Goal: Answer question/provide support: Answer question/provide support

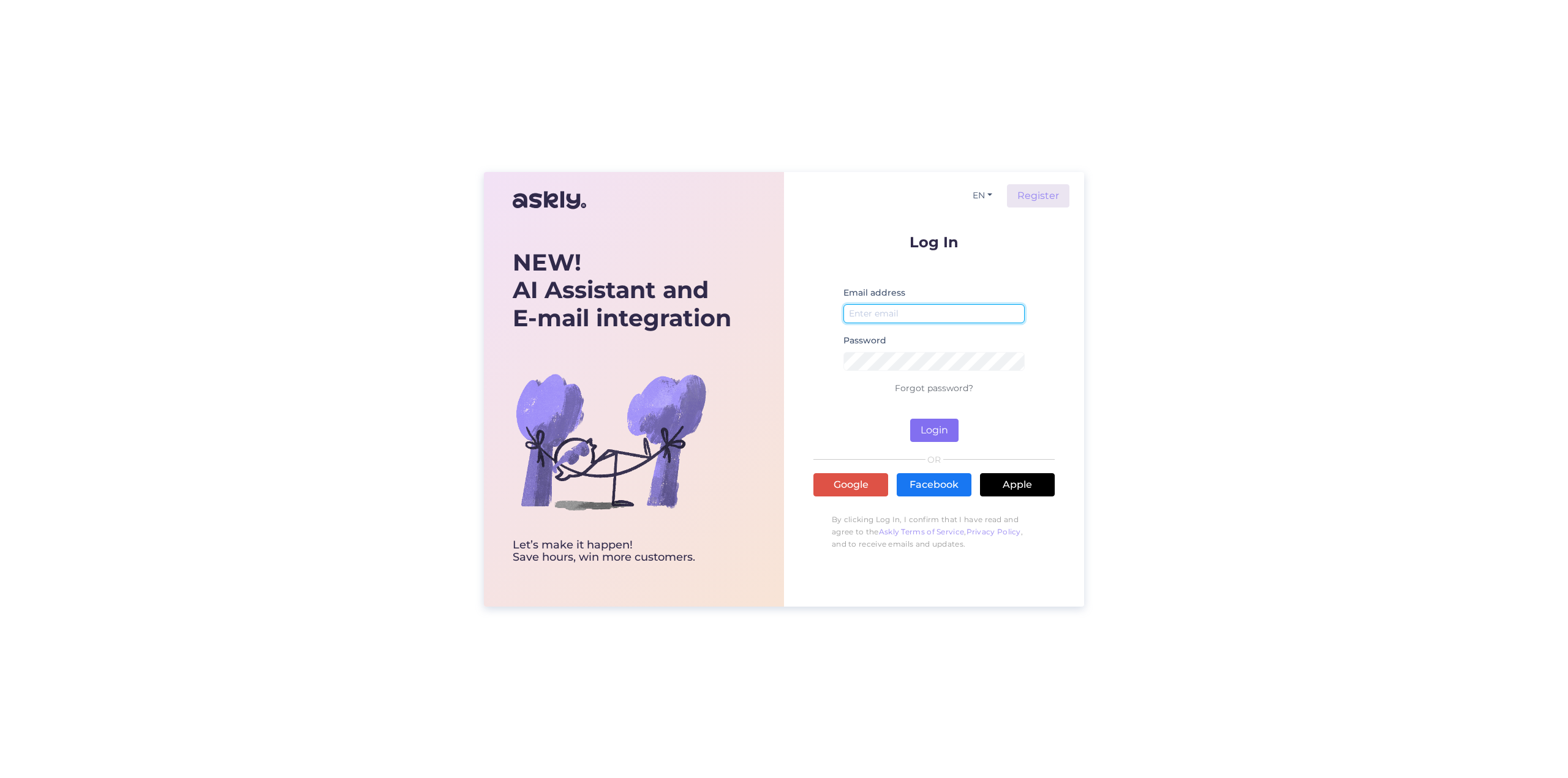
type input "[EMAIL_ADDRESS][DOMAIN_NAME]"
click at [929, 435] on button "Login" at bounding box center [934, 430] width 48 height 23
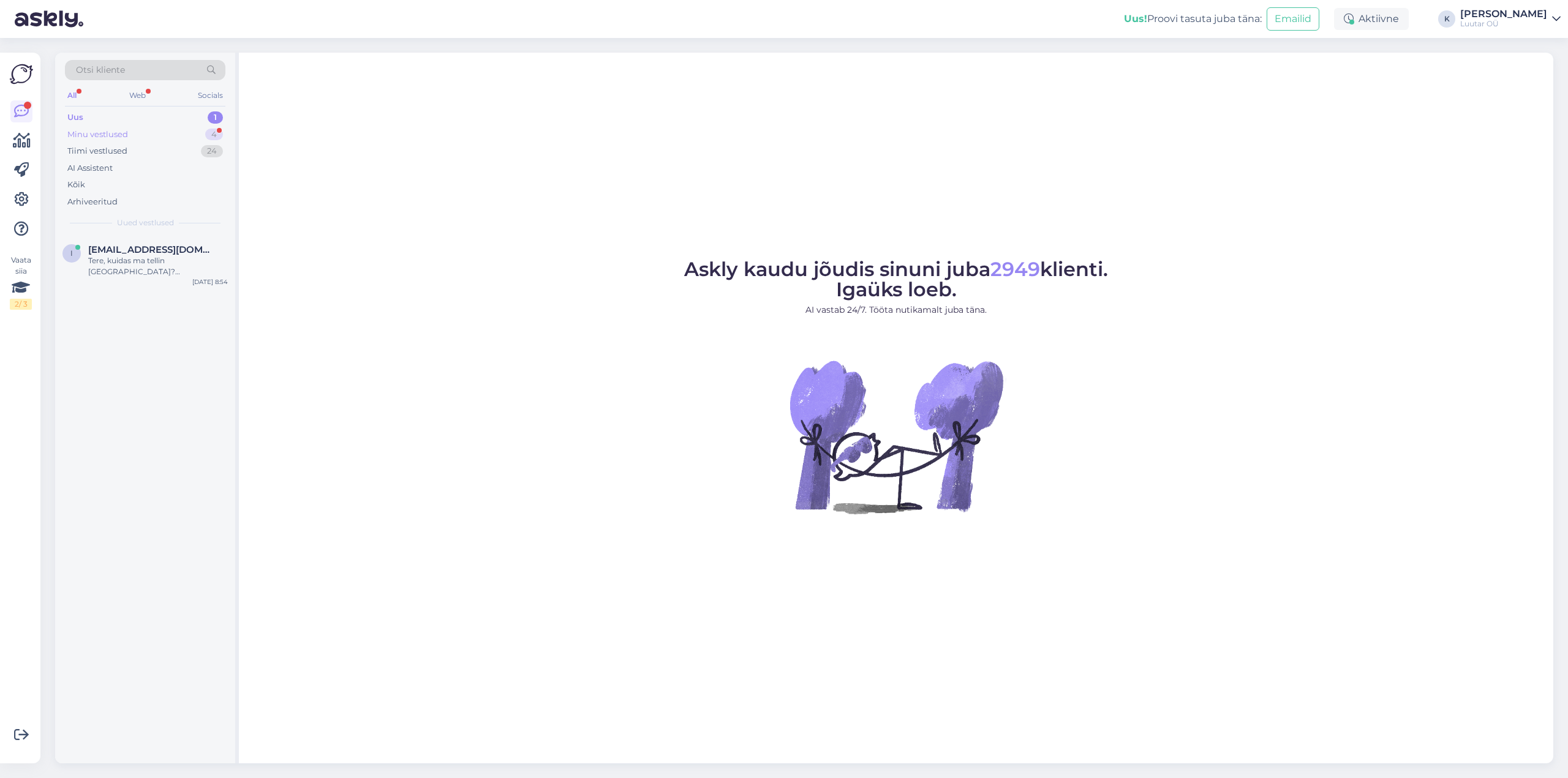
click at [108, 131] on div "Minu vestlused" at bounding box center [97, 134] width 60 height 12
click at [131, 265] on div "[PERSON_NAME]. 10 tundi hiljem hakkas kampaania." at bounding box center [157, 266] width 139 height 22
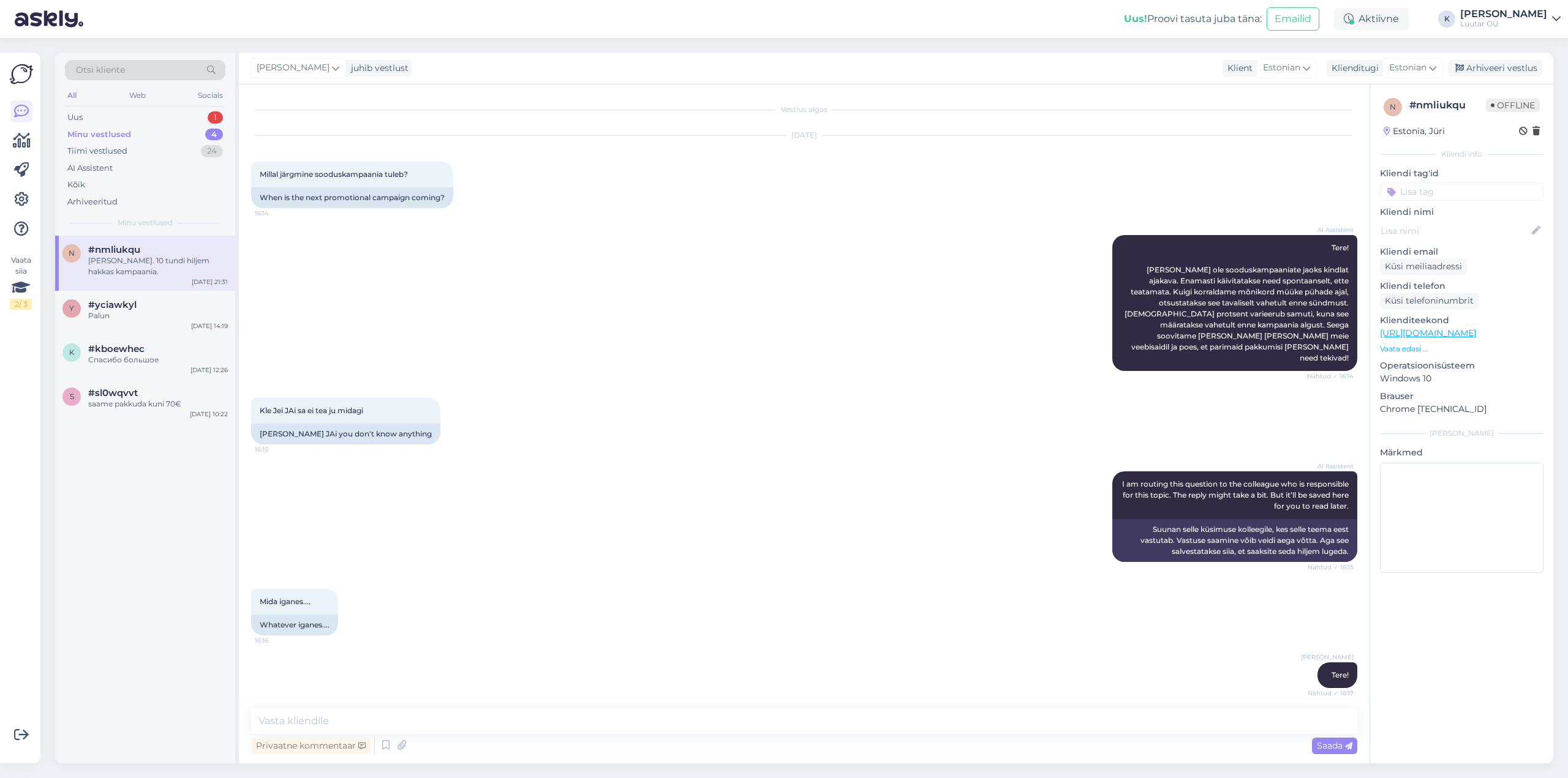
scroll to position [188, 0]
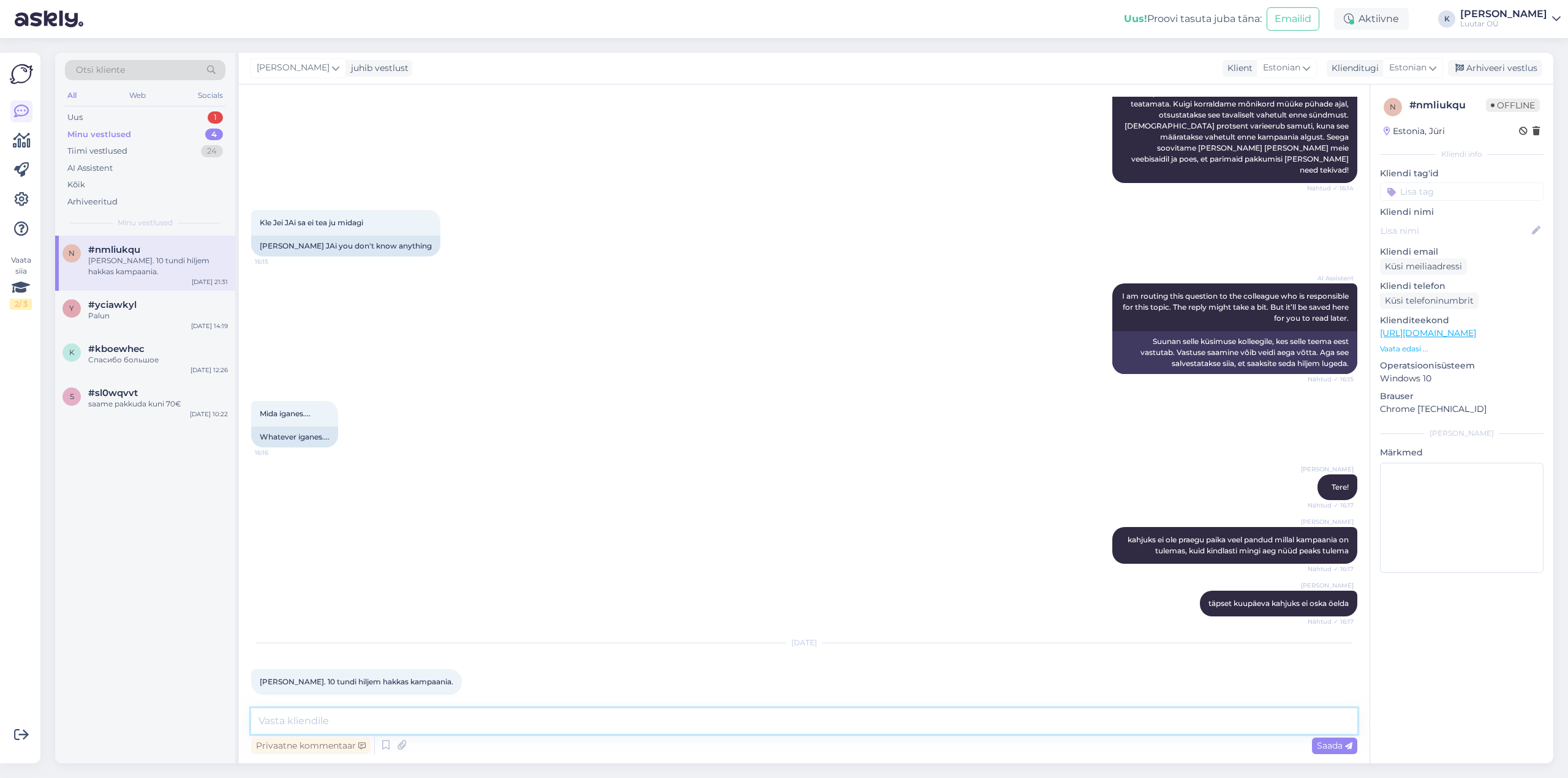
click at [398, 721] on textarea at bounding box center [804, 722] width 1106 height 26
click at [381, 727] on textarea "Kampaania otsustatakse [PERSON_NAME] täiesti juhuslikult ja kuupäeva ei planeer…" at bounding box center [804, 722] width 1106 height 26
click at [408, 729] on textarea "Kampaania otsustatakse [PERSON_NAME] täiesti juhuslikult ja kuupäeva ei planeer…" at bounding box center [804, 722] width 1106 height 26
drag, startPoint x: 660, startPoint y: 719, endPoint x: 1191, endPoint y: 723, distance: 531.0
click at [1191, 723] on textarea "Kampaania otsustatakse [PERSON_NAME] täiesti juhuslikult ja kuupäeva ei planeer…" at bounding box center [804, 722] width 1106 height 26
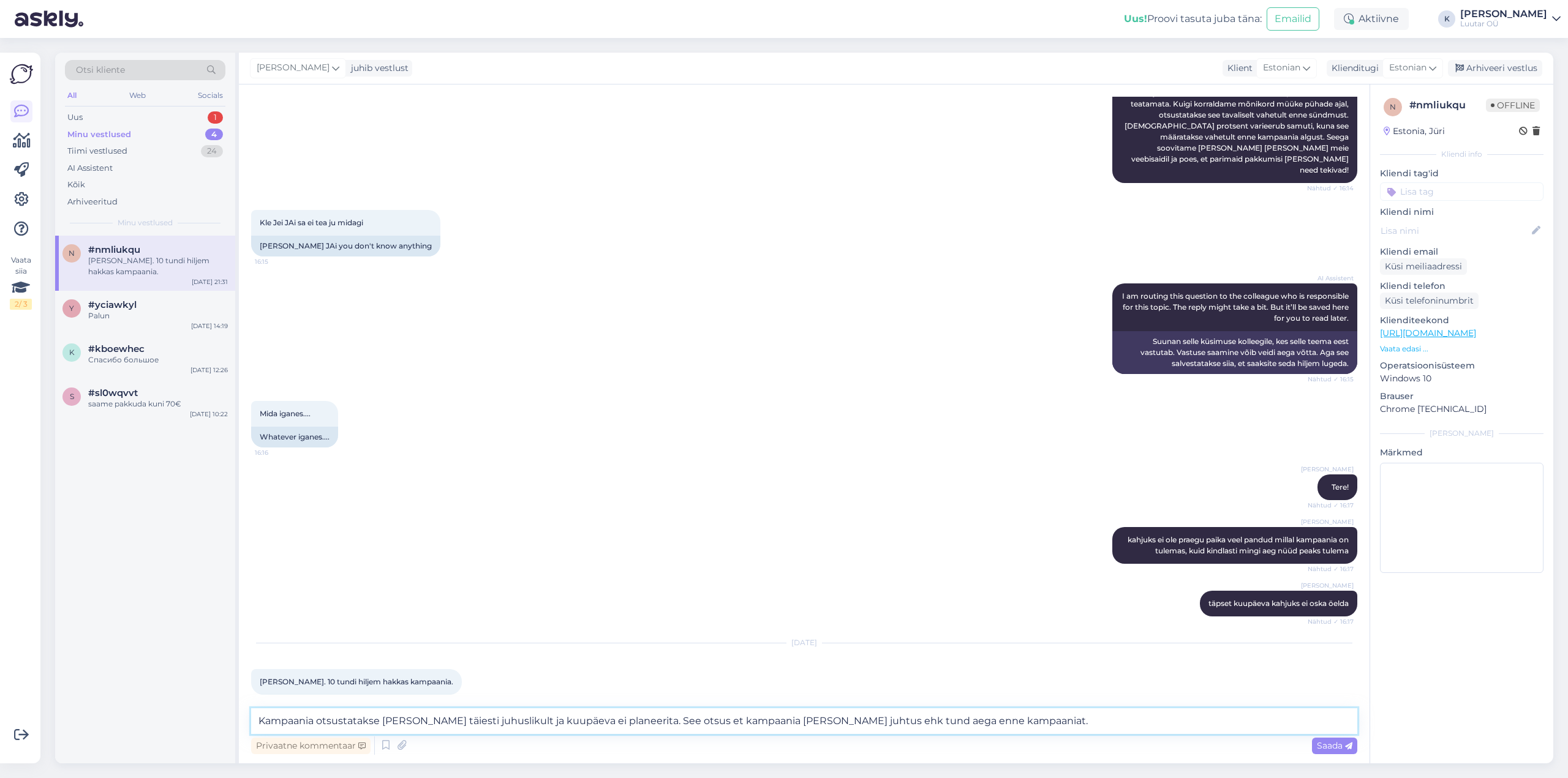
click at [701, 725] on textarea "Kampaania otsustatakse [PERSON_NAME] täiesti juhuslikult ja kuupäeva ei planeer…" at bounding box center [804, 722] width 1106 height 26
click at [827, 725] on textarea "Kampaania otsustatakse [PERSON_NAME] täiesti juhuslikult ja kuupäeva ei planeer…" at bounding box center [804, 722] width 1106 height 26
click at [1028, 722] on textarea "Kampaania otsustatakse [PERSON_NAME] täiesti juhuslikult ja kuupäeva ei planeer…" at bounding box center [804, 722] width 1106 height 26
click at [1139, 727] on textarea "Kampaania otsustatakse [PERSON_NAME] täiesti juhuslikult ja kuupäeva ei planeer…" at bounding box center [804, 722] width 1106 height 26
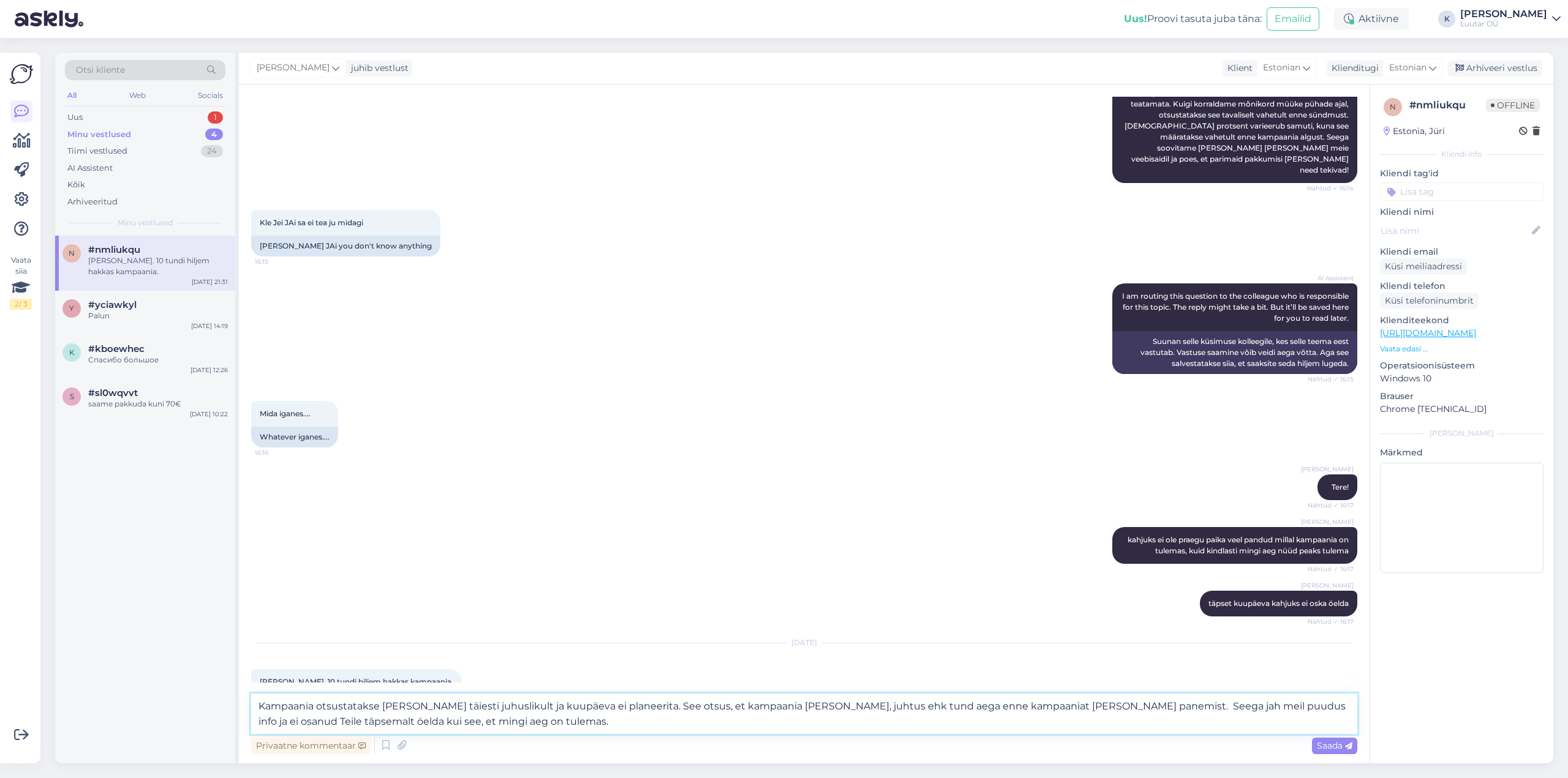
type textarea "Kampaania otsustatakse [PERSON_NAME] täiesti juhuslikult ja kuupäeva ei planeer…"
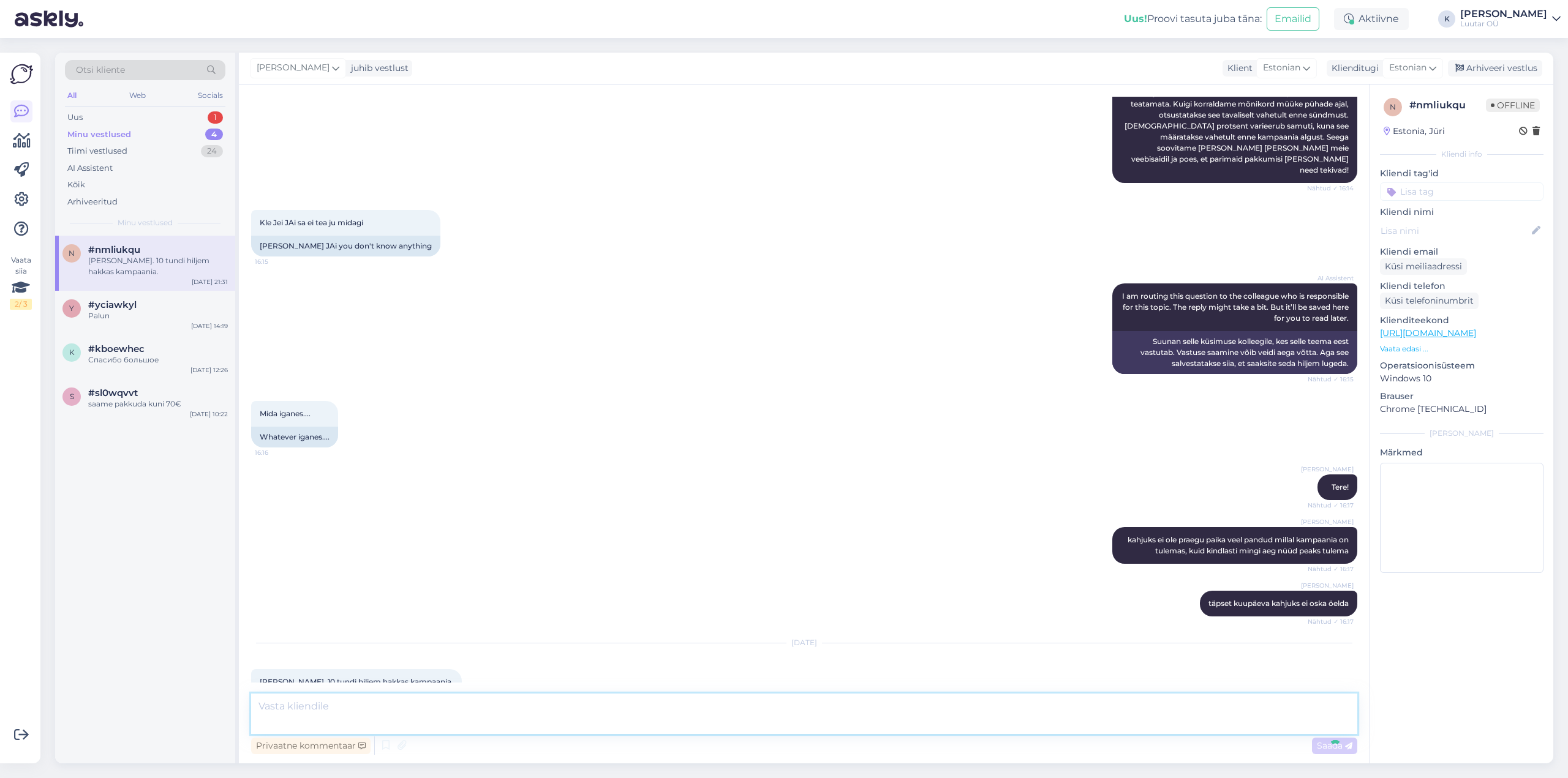
scroll to position [311, 0]
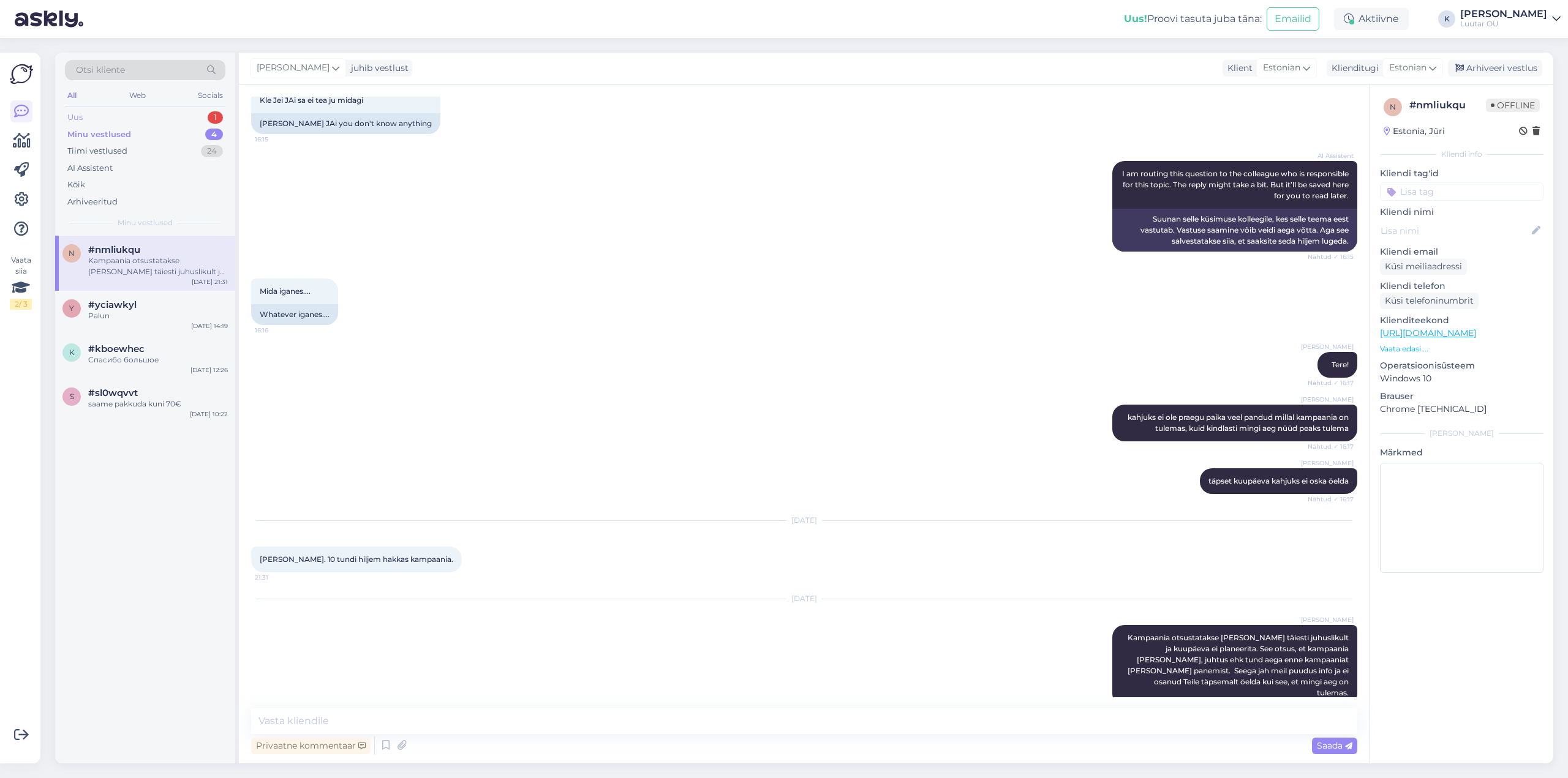
click at [81, 116] on div "Uus" at bounding box center [75, 117] width 15 height 12
click at [139, 268] on div "Tere, kuidas ma tellin [GEOGRAPHIC_DATA]? [PERSON_NAME] et Smartpost Soome 10,5…" at bounding box center [157, 266] width 139 height 22
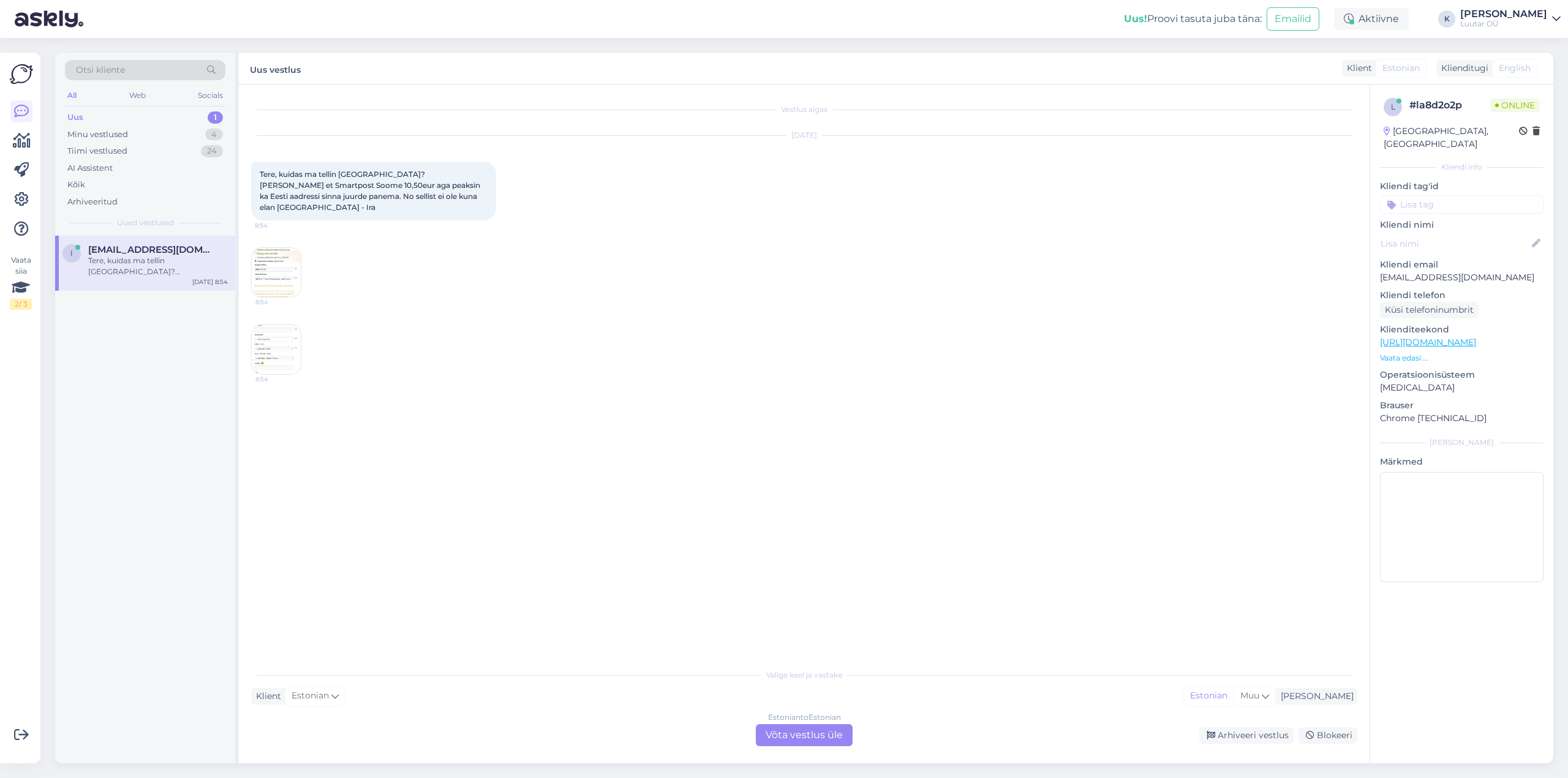
scroll to position [0, 0]
click at [283, 259] on img at bounding box center [276, 272] width 49 height 49
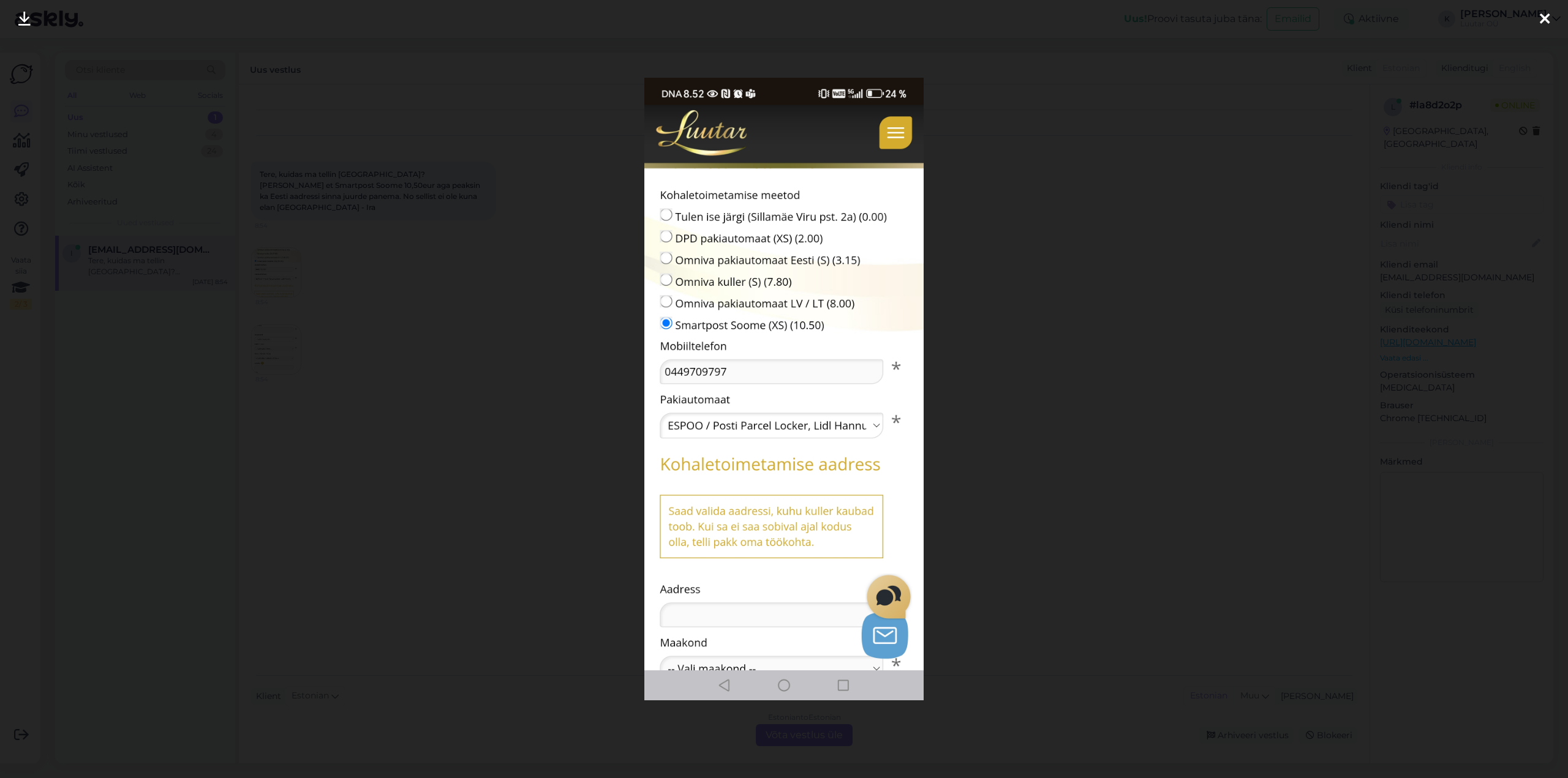
click at [1545, 21] on icon at bounding box center [1545, 19] width 10 height 16
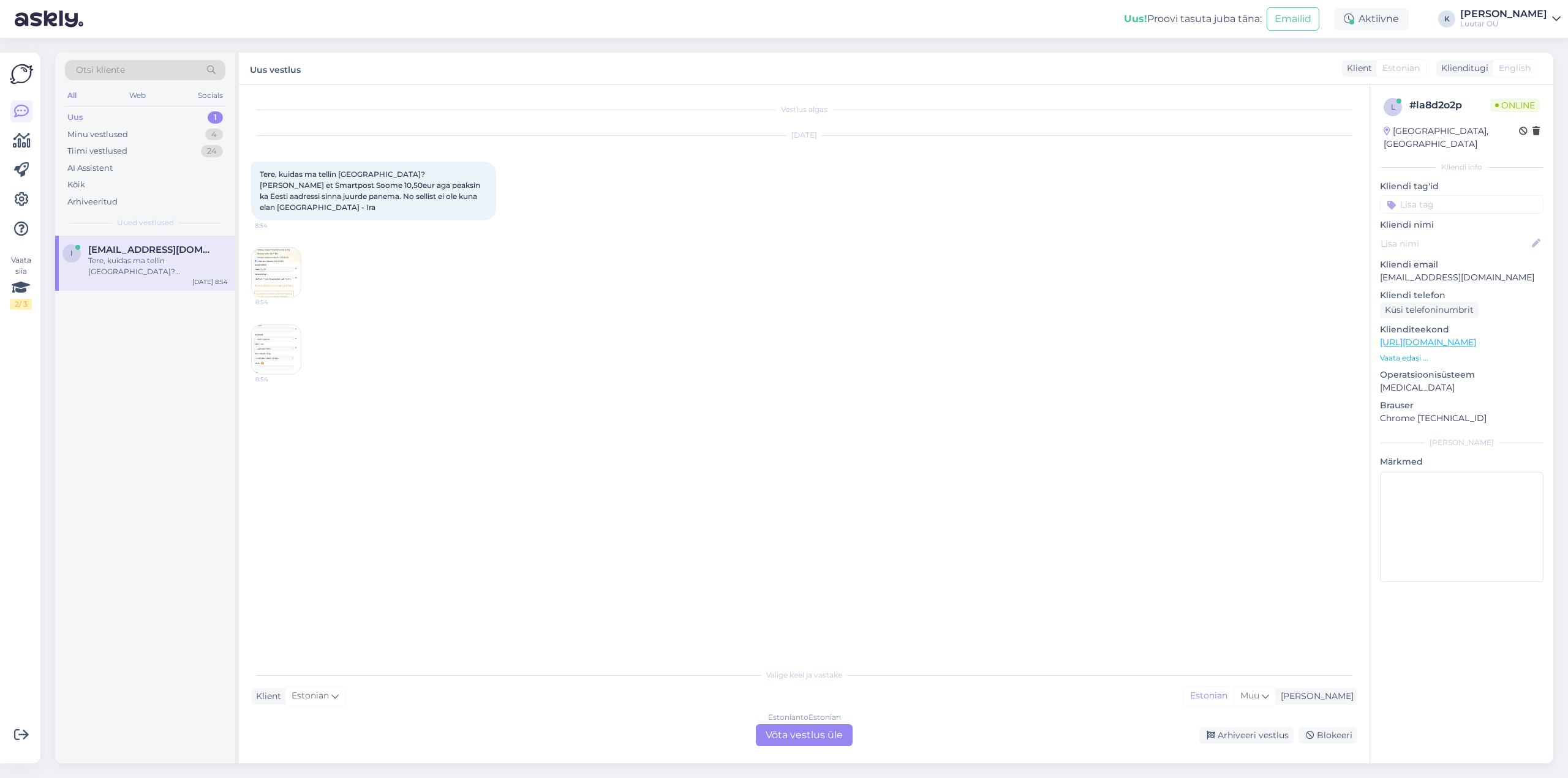
click at [810, 736] on div "Estonian to Estonian Võta vestlus üle" at bounding box center [804, 735] width 97 height 22
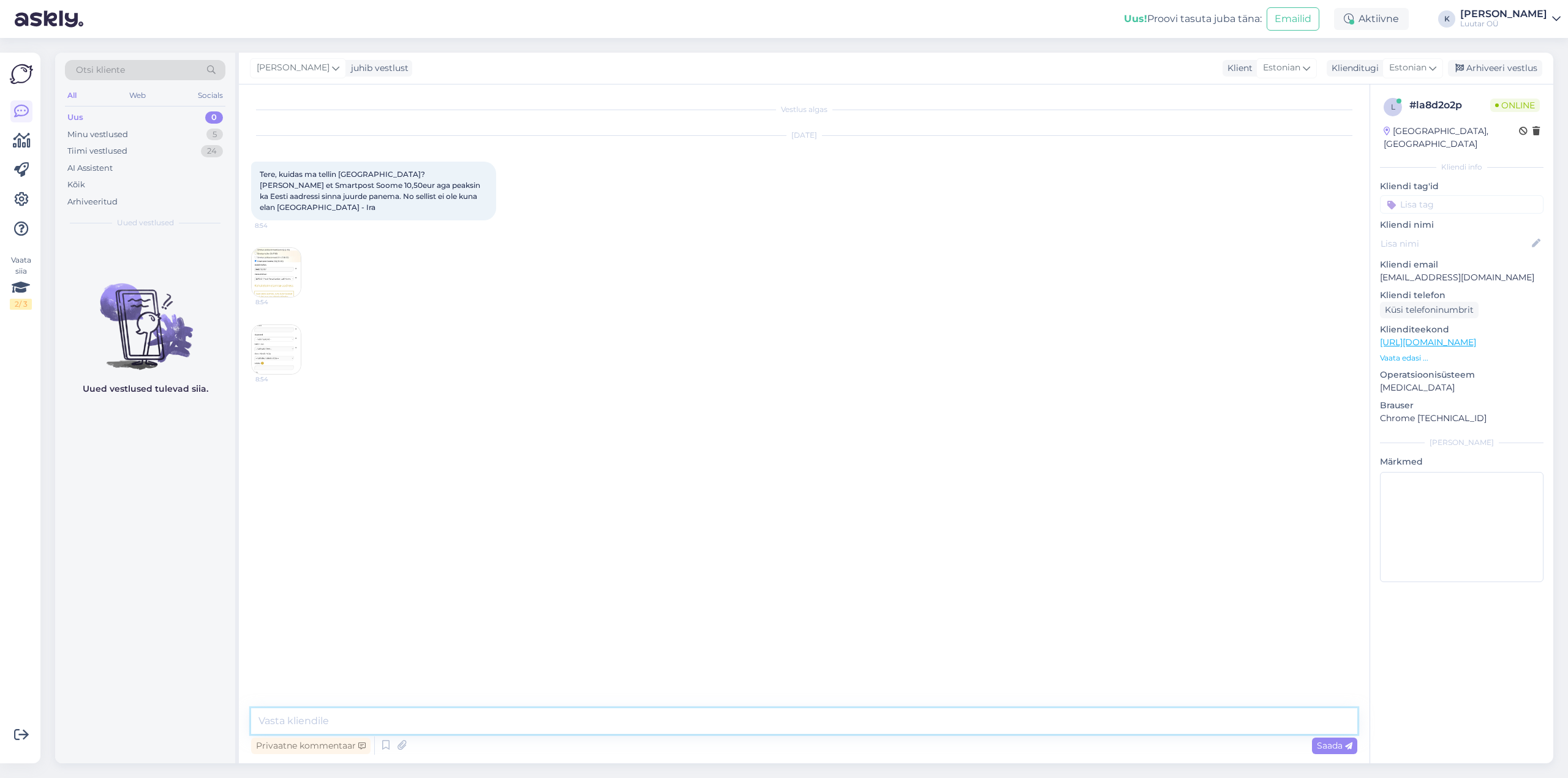
click at [619, 726] on textarea at bounding box center [804, 722] width 1106 height 26
type textarea "Tere!"
type textarea "[PERSON_NAME] täitsa suvalise aadressi panna, kui Teil puudub Eesti aadress"
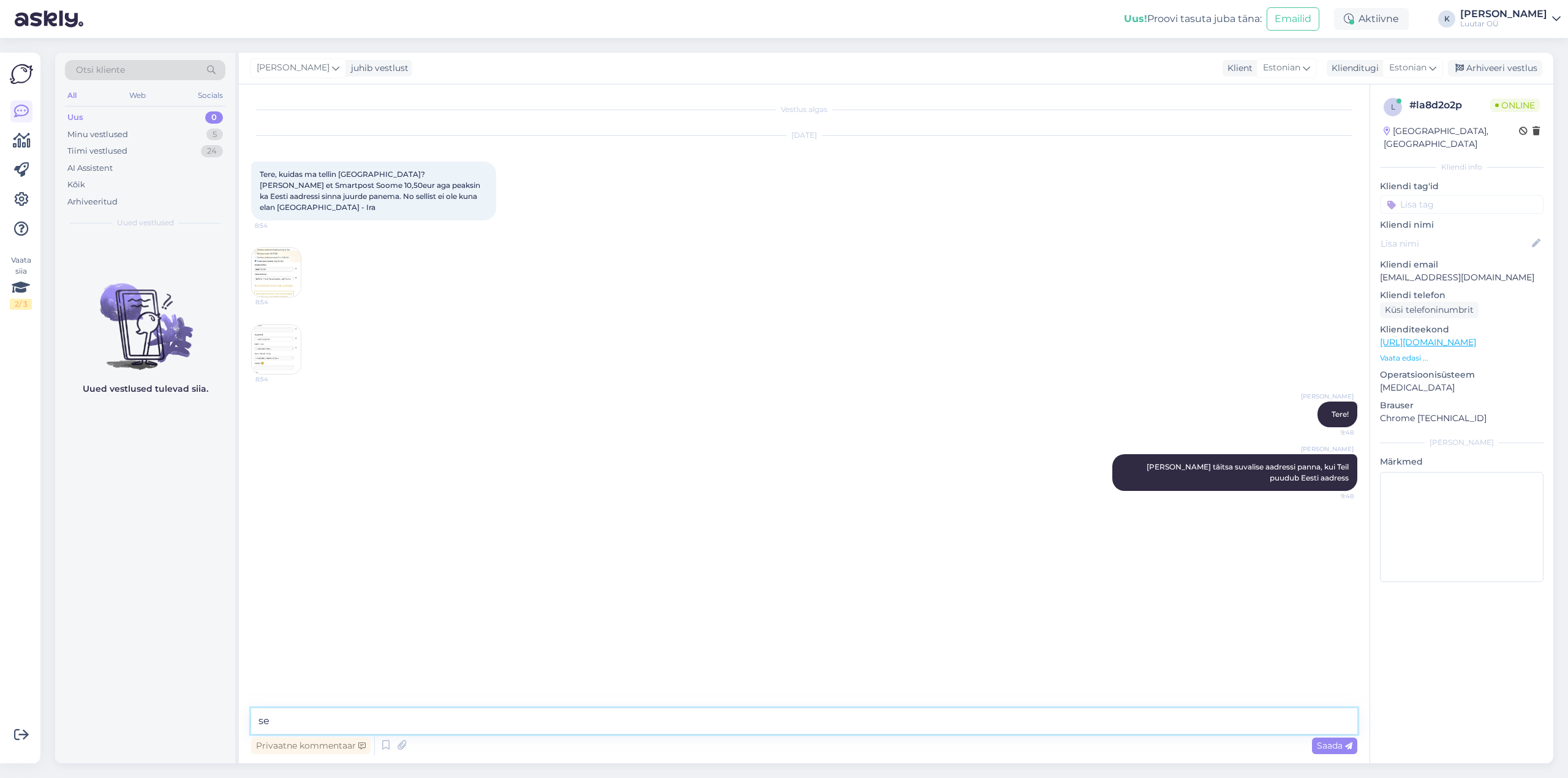
type textarea "s"
type textarea "meie jälgime nagunii seda, mis saatmisviisiks olete valinud :)"
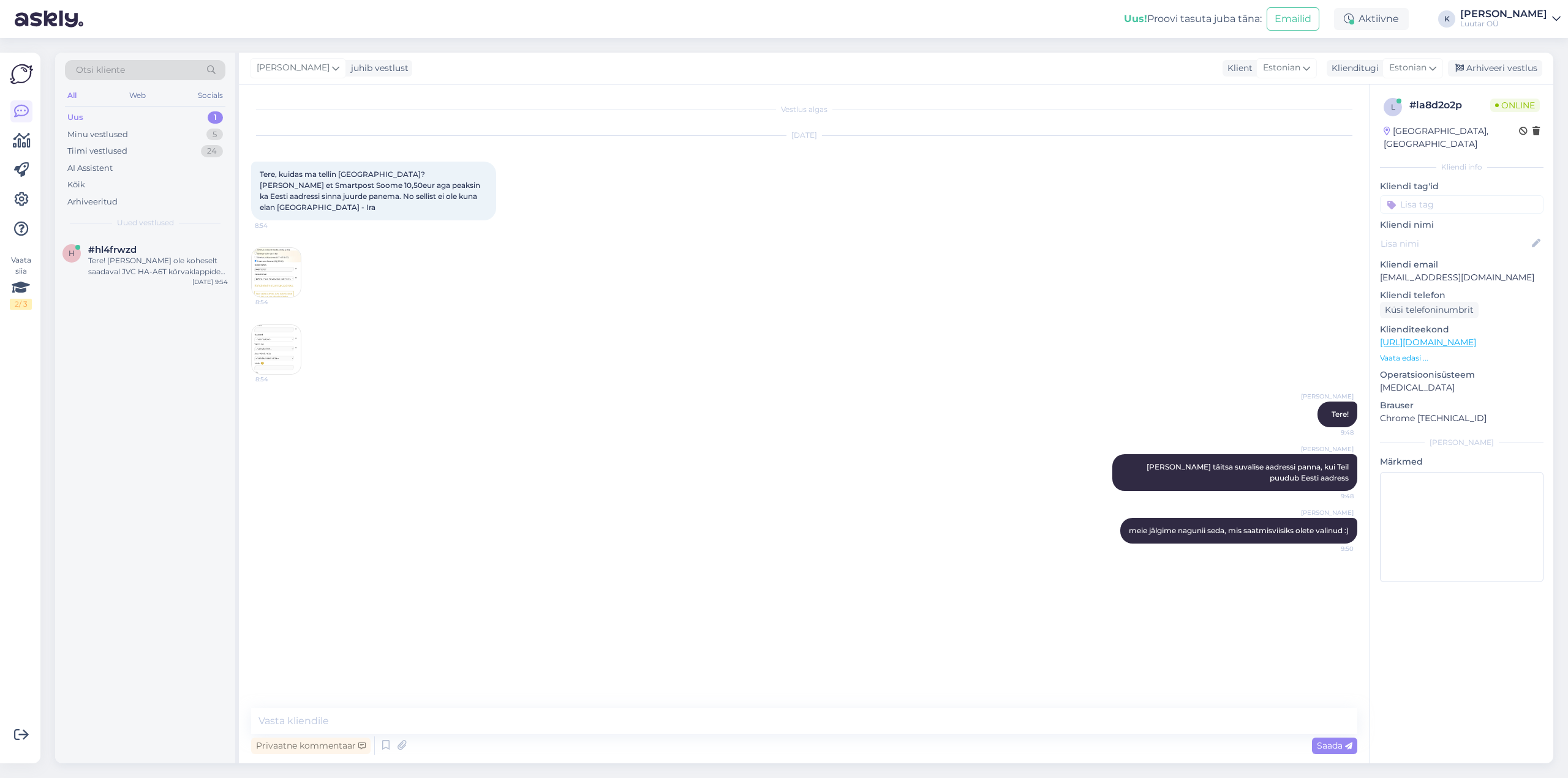
click at [79, 114] on div "Uus" at bounding box center [76, 117] width 16 height 12
click at [124, 257] on div "Tere! [PERSON_NAME] ole koheselt saadaval JVC HA-A6T kõrvaklappide täpset [PERS…" at bounding box center [157, 266] width 139 height 22
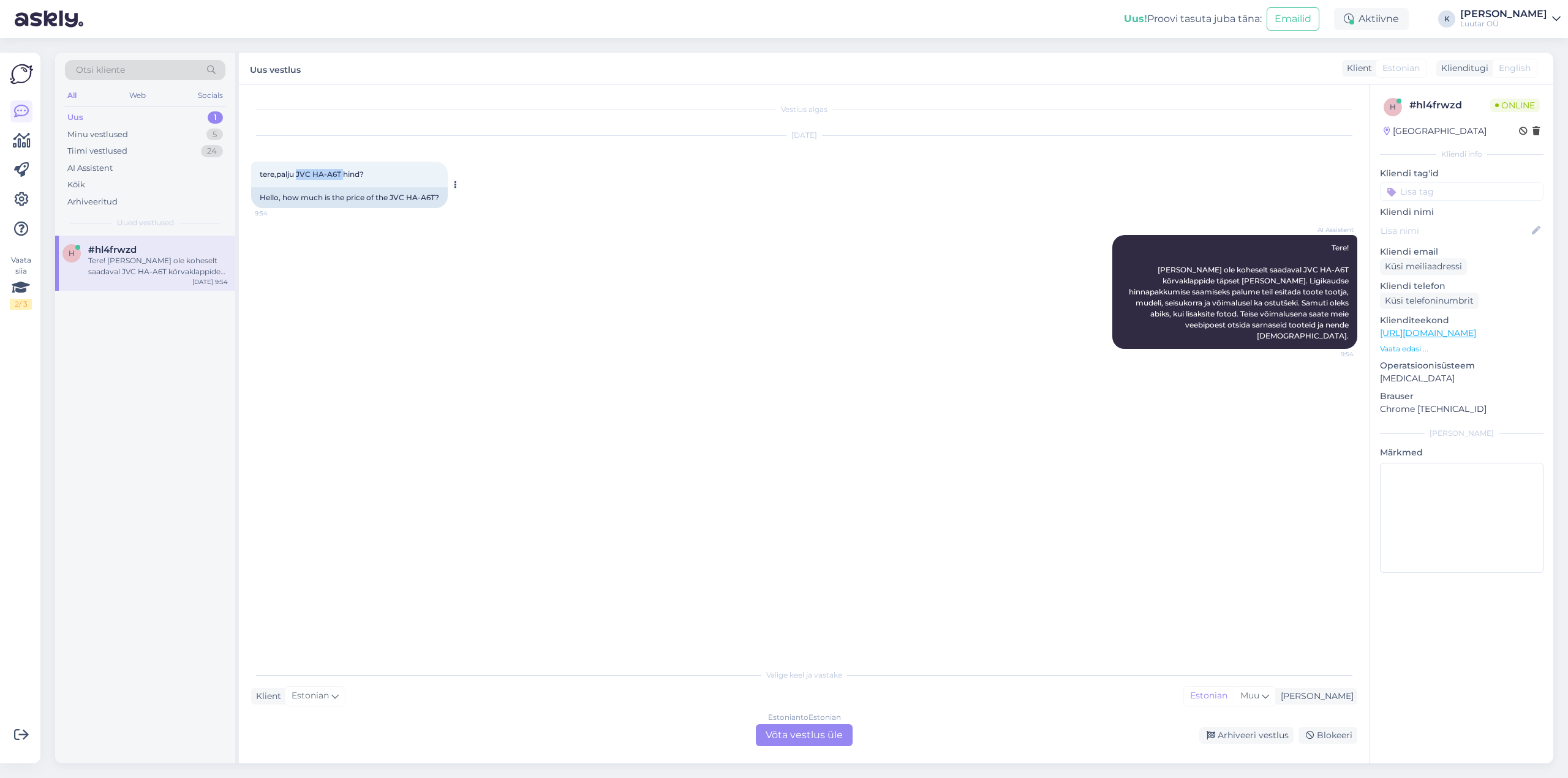
drag, startPoint x: 297, startPoint y: 170, endPoint x: 341, endPoint y: 172, distance: 44.0
click at [341, 172] on span "tere,palju JVC HA-A6T hind?" at bounding box center [311, 174] width 104 height 9
copy span "JVC HA-A6T"
click at [794, 729] on div "Estonian to Estonian Võta vestlus üle" at bounding box center [804, 735] width 97 height 22
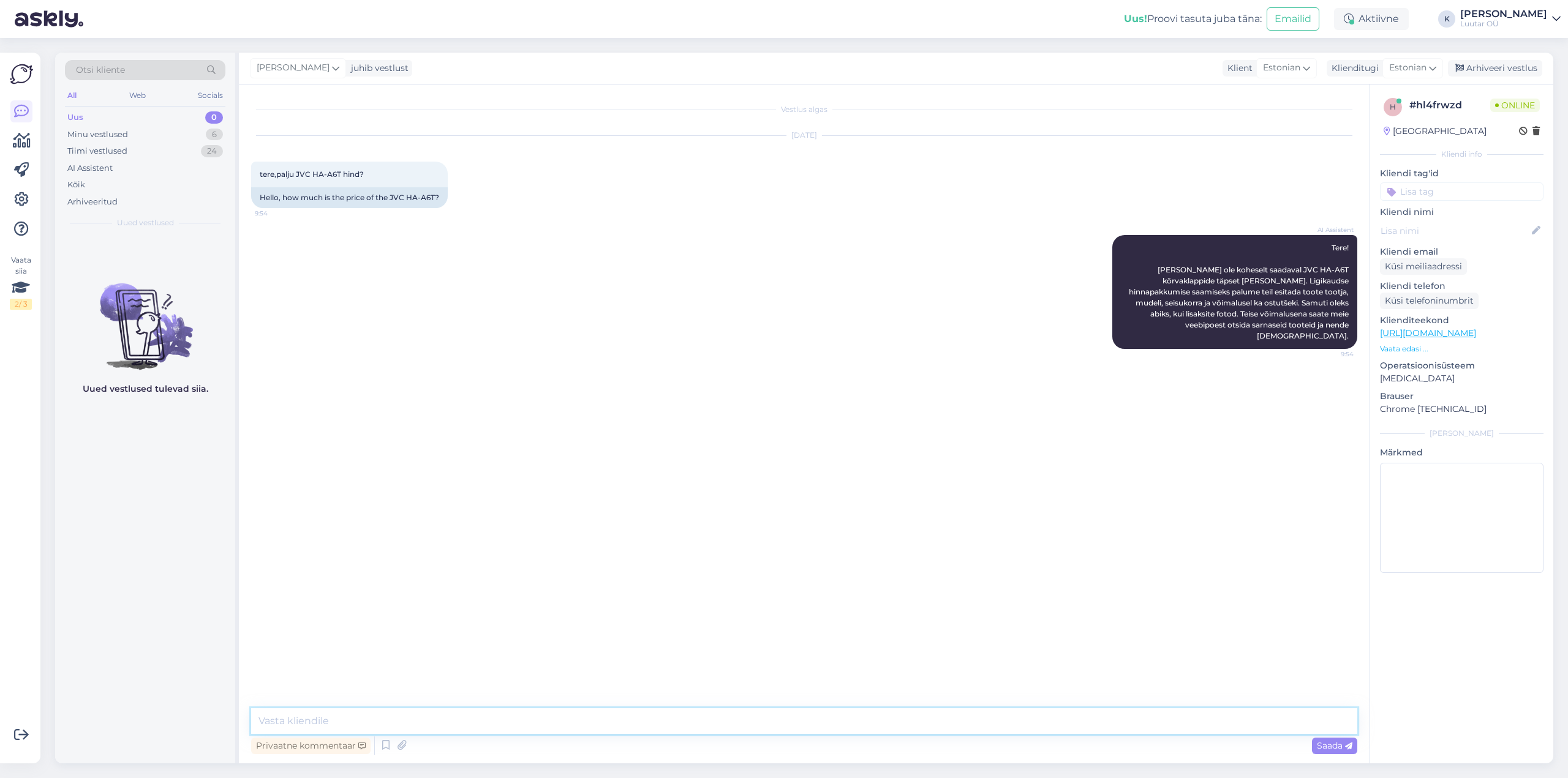
click at [752, 723] on textarea at bounding box center [804, 722] width 1106 height 26
type textarea "Tere! Kahjuks antud kõrvaklappe Luutar sisse ei osta [PERSON_NAME] [PERSON_NAME]"
click at [111, 132] on div "Minu vestlused" at bounding box center [97, 134] width 60 height 12
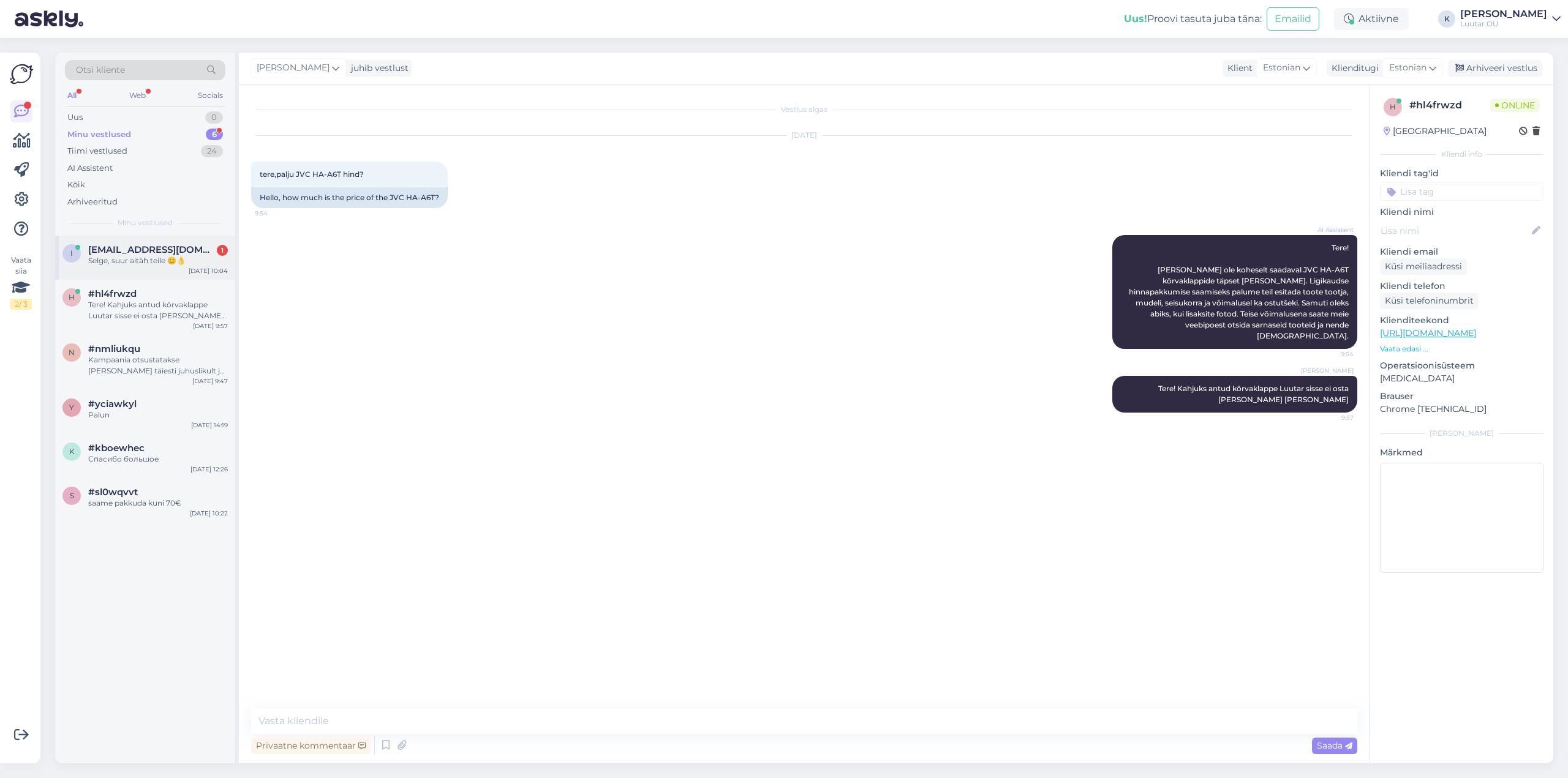
click at [118, 257] on div "Selge, suur aitäh teile 😊👌" at bounding box center [157, 261] width 139 height 11
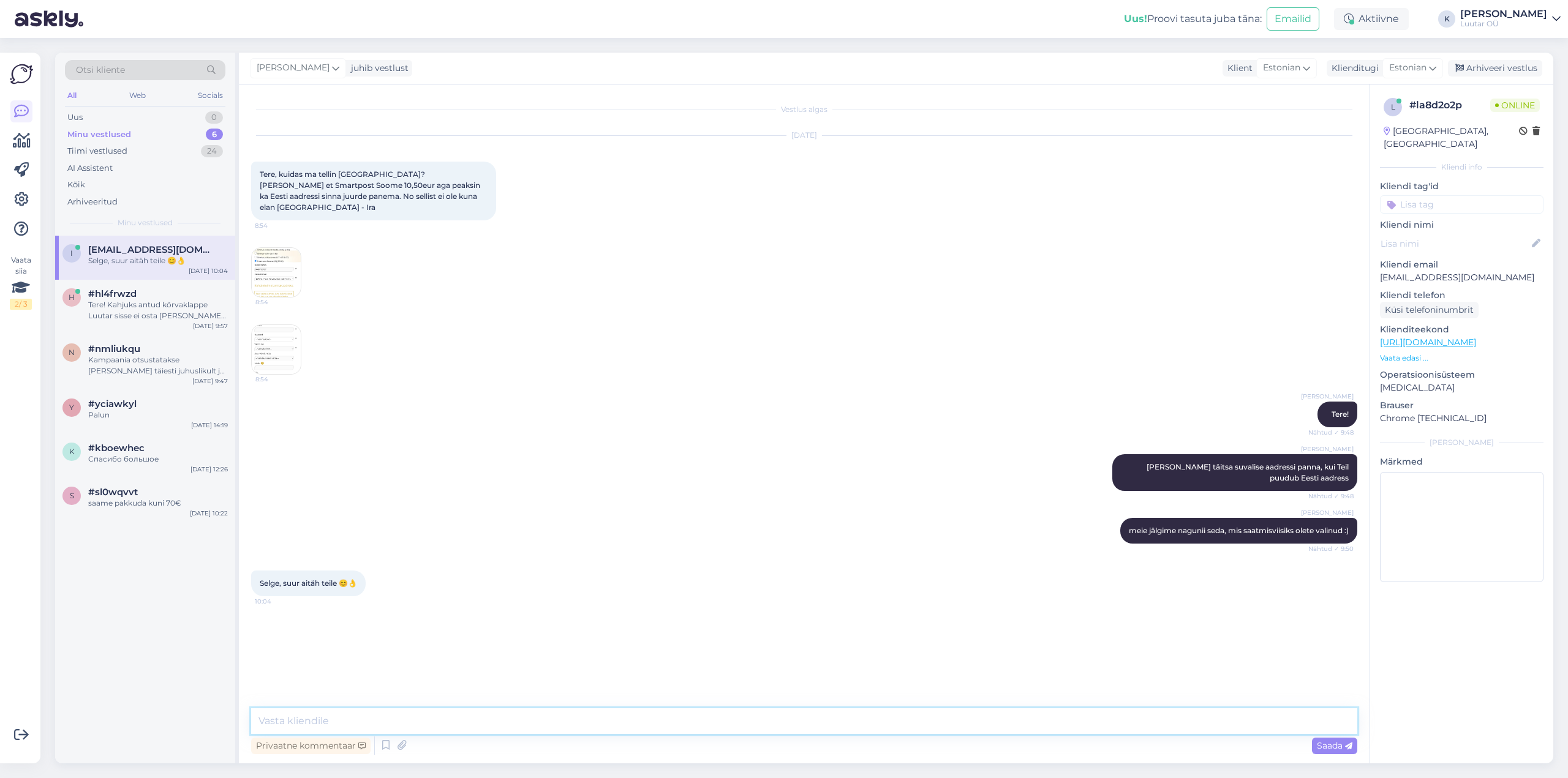
click at [433, 722] on textarea at bounding box center [804, 722] width 1106 height 26
type textarea "Palun :)"
click at [84, 110] on div "Uus 1" at bounding box center [145, 117] width 160 height 17
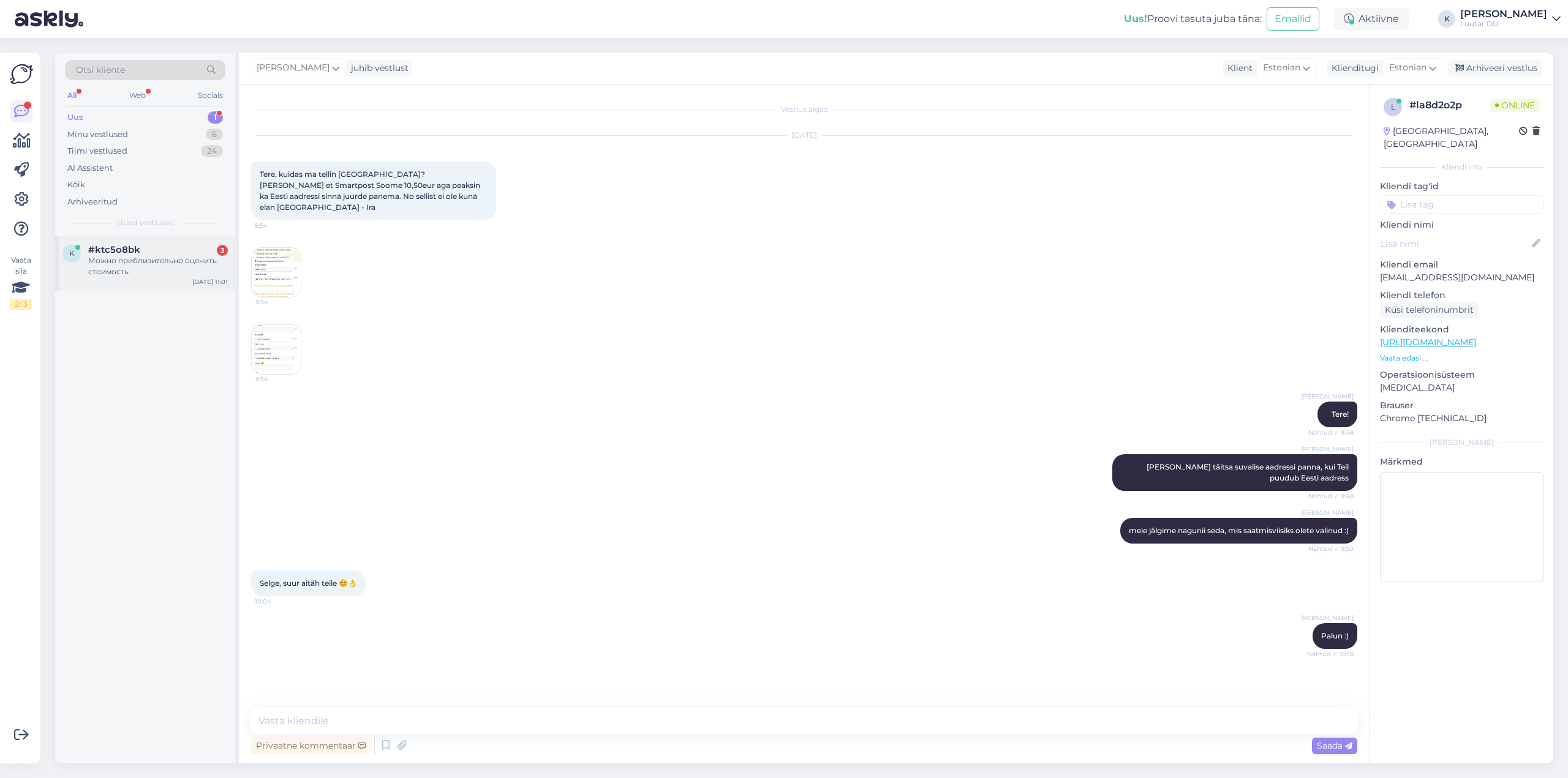
click at [134, 261] on div "Можно приблизительно оценить стоимость" at bounding box center [157, 266] width 139 height 22
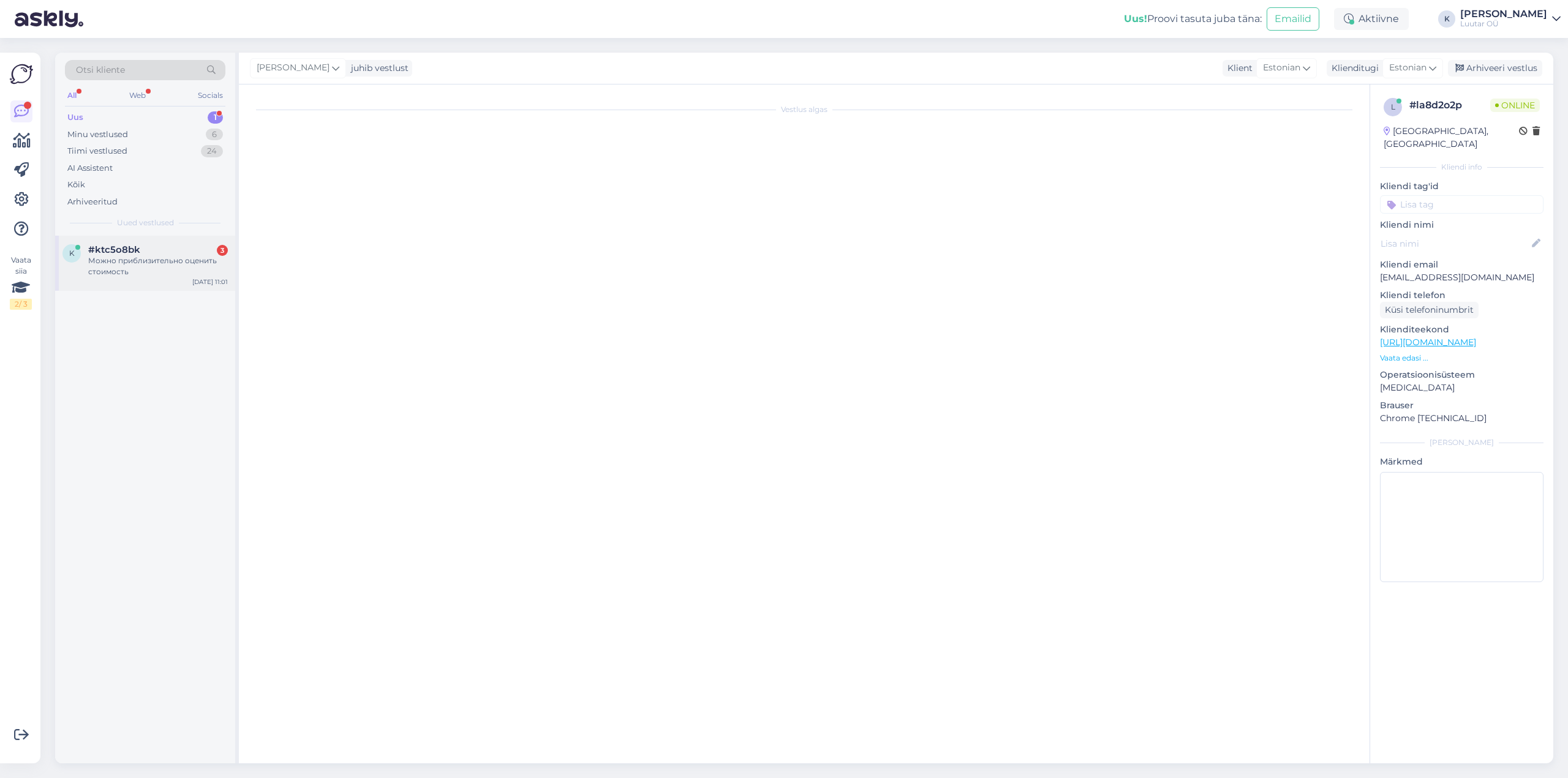
scroll to position [337, 0]
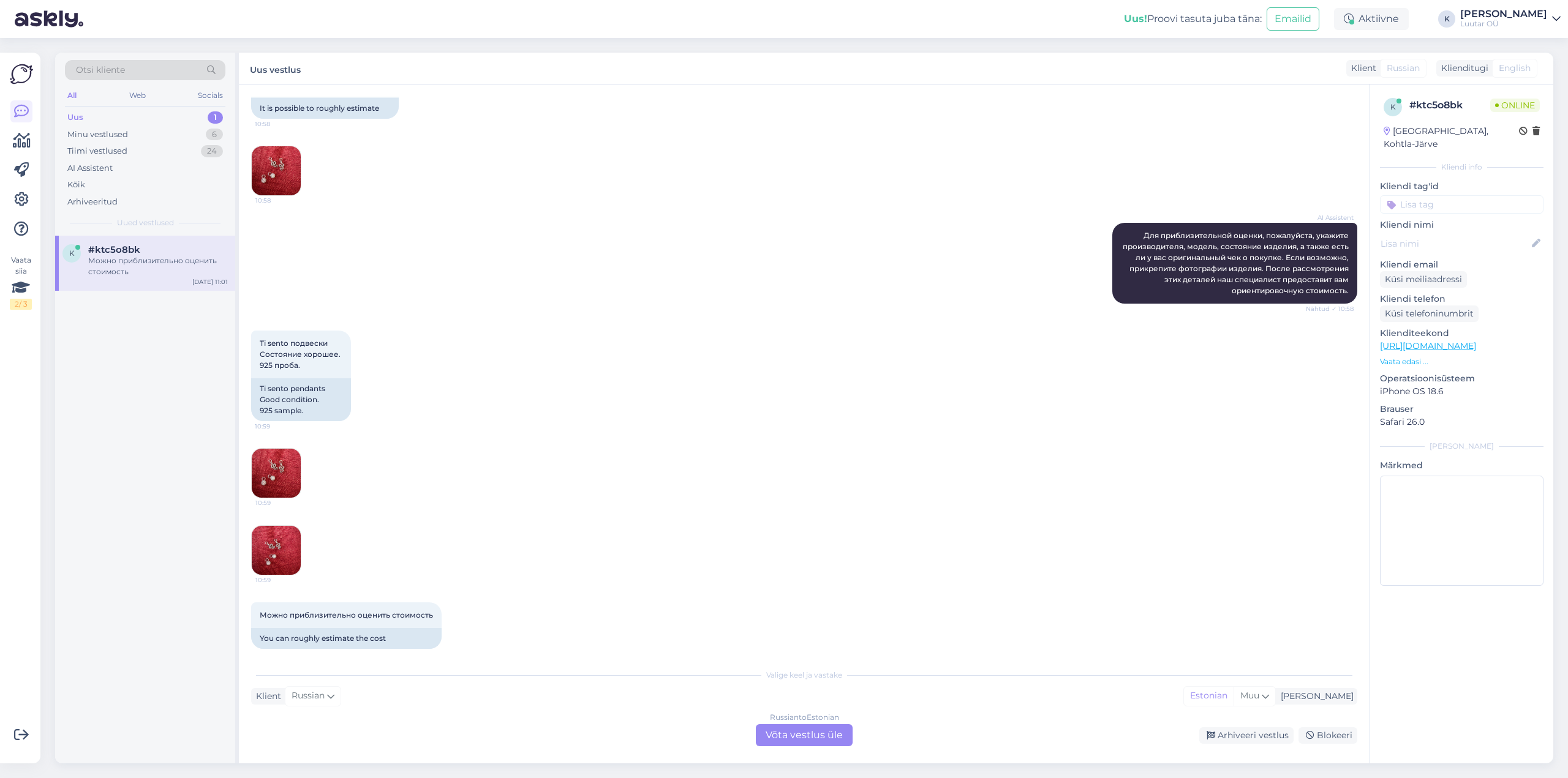
click at [272, 451] on img at bounding box center [276, 473] width 49 height 49
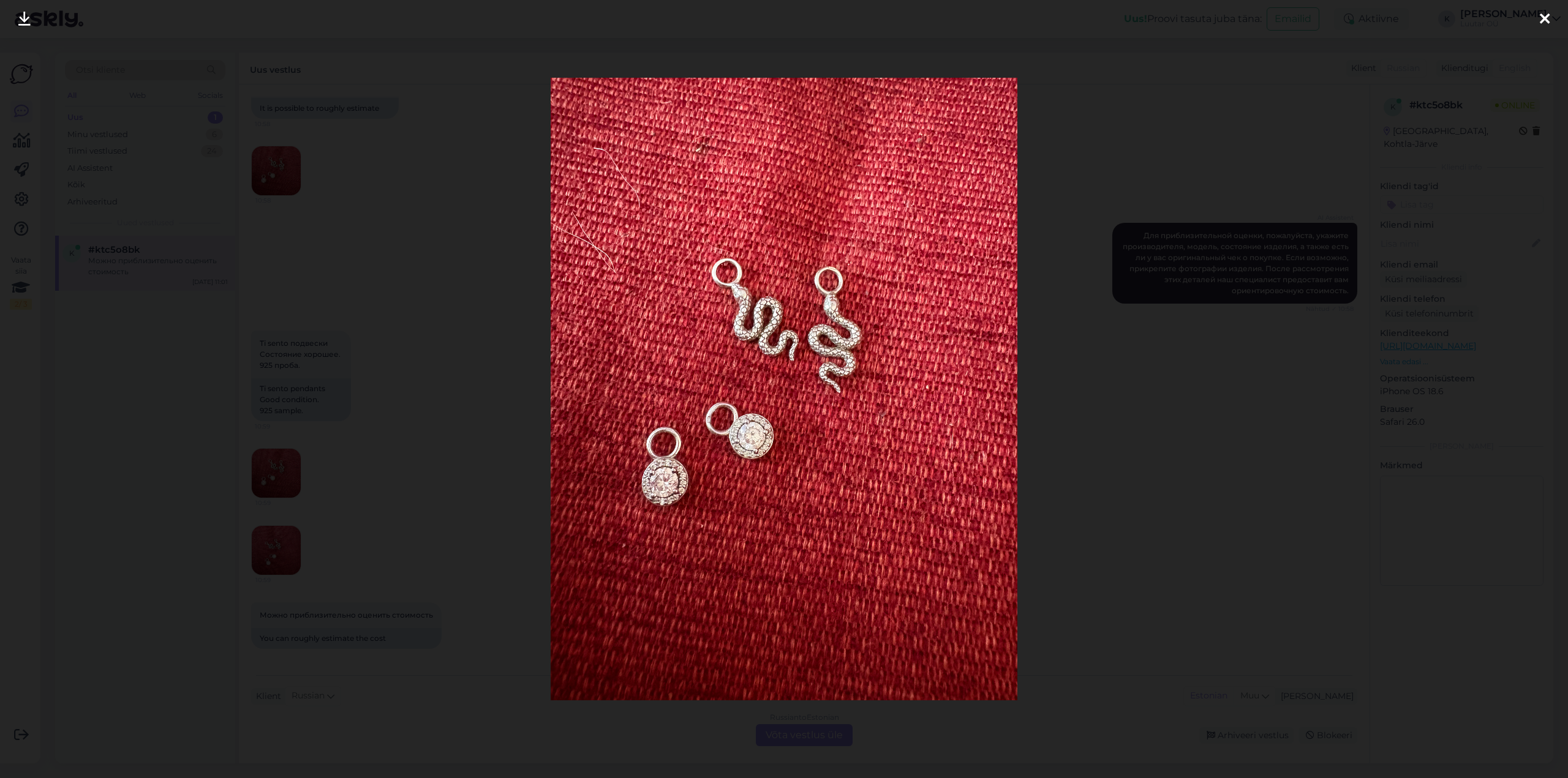
click at [1542, 16] on icon at bounding box center [1545, 19] width 10 height 16
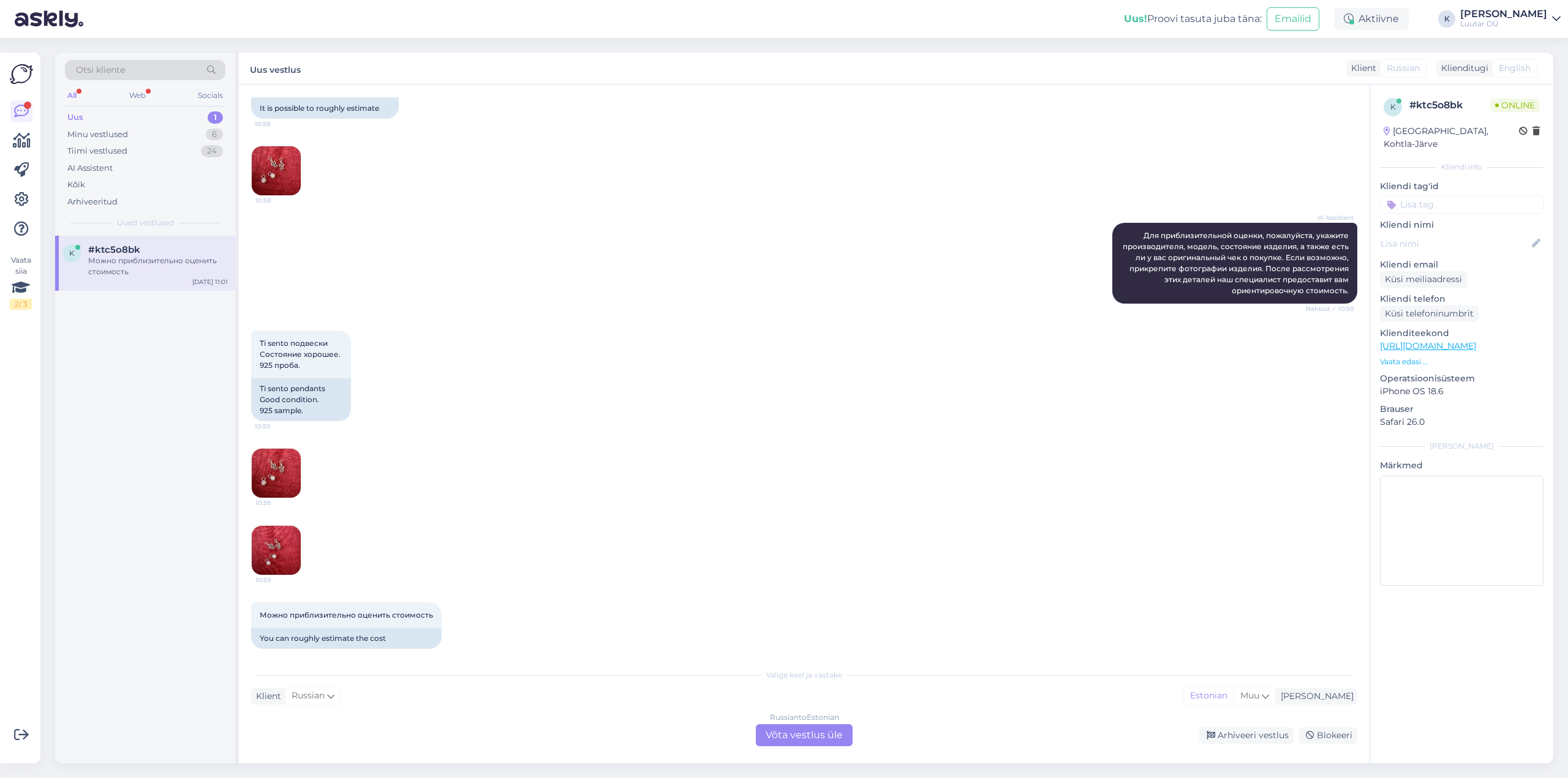
click at [278, 535] on img at bounding box center [276, 550] width 49 height 49
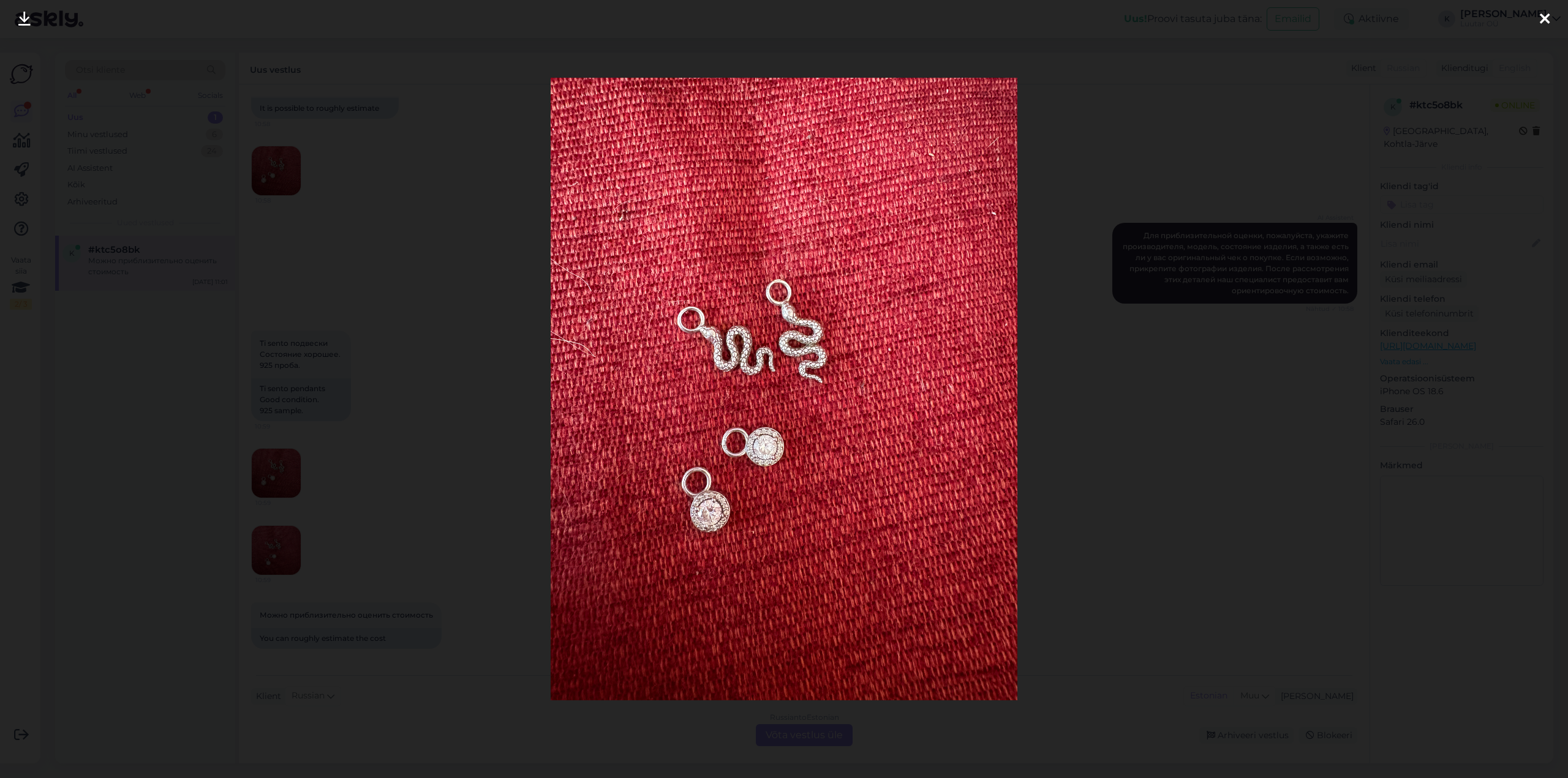
drag, startPoint x: 1545, startPoint y: 17, endPoint x: 1529, endPoint y: 20, distance: 16.3
click at [1545, 17] on icon at bounding box center [1545, 19] width 10 height 16
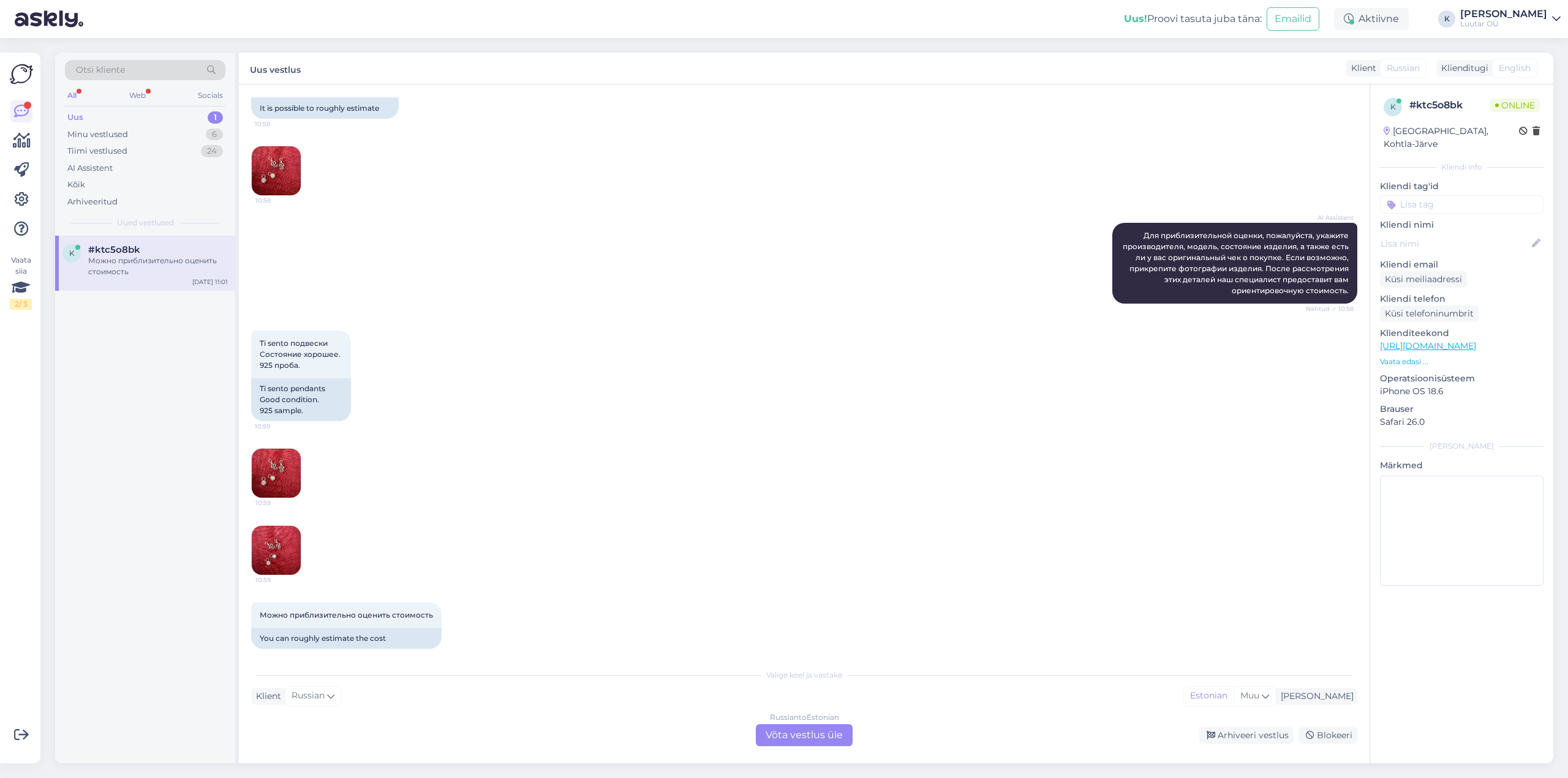
click at [808, 738] on div "Russian to Estonian Võta vestlus üle" at bounding box center [804, 735] width 97 height 22
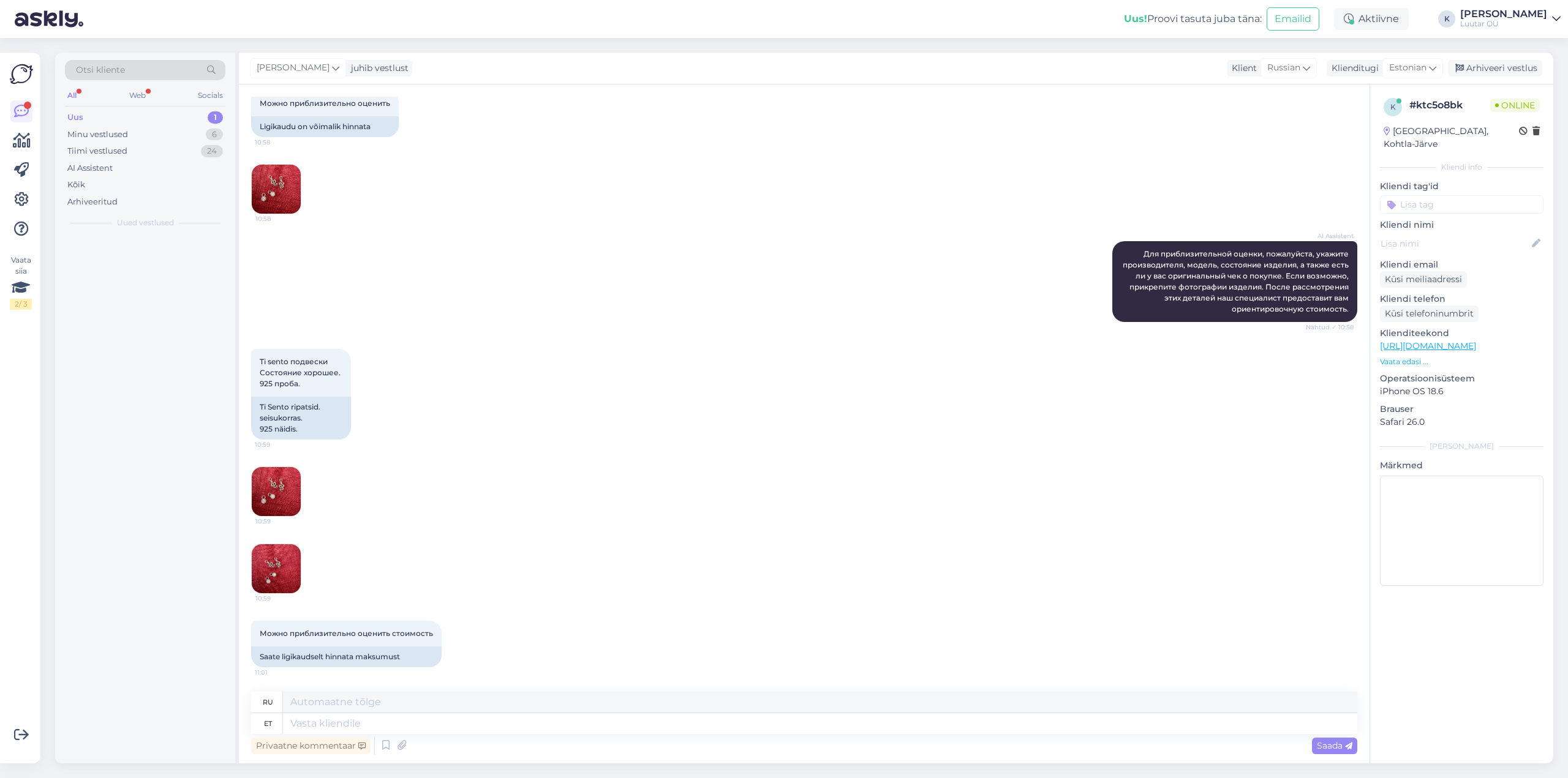
scroll to position [308, 0]
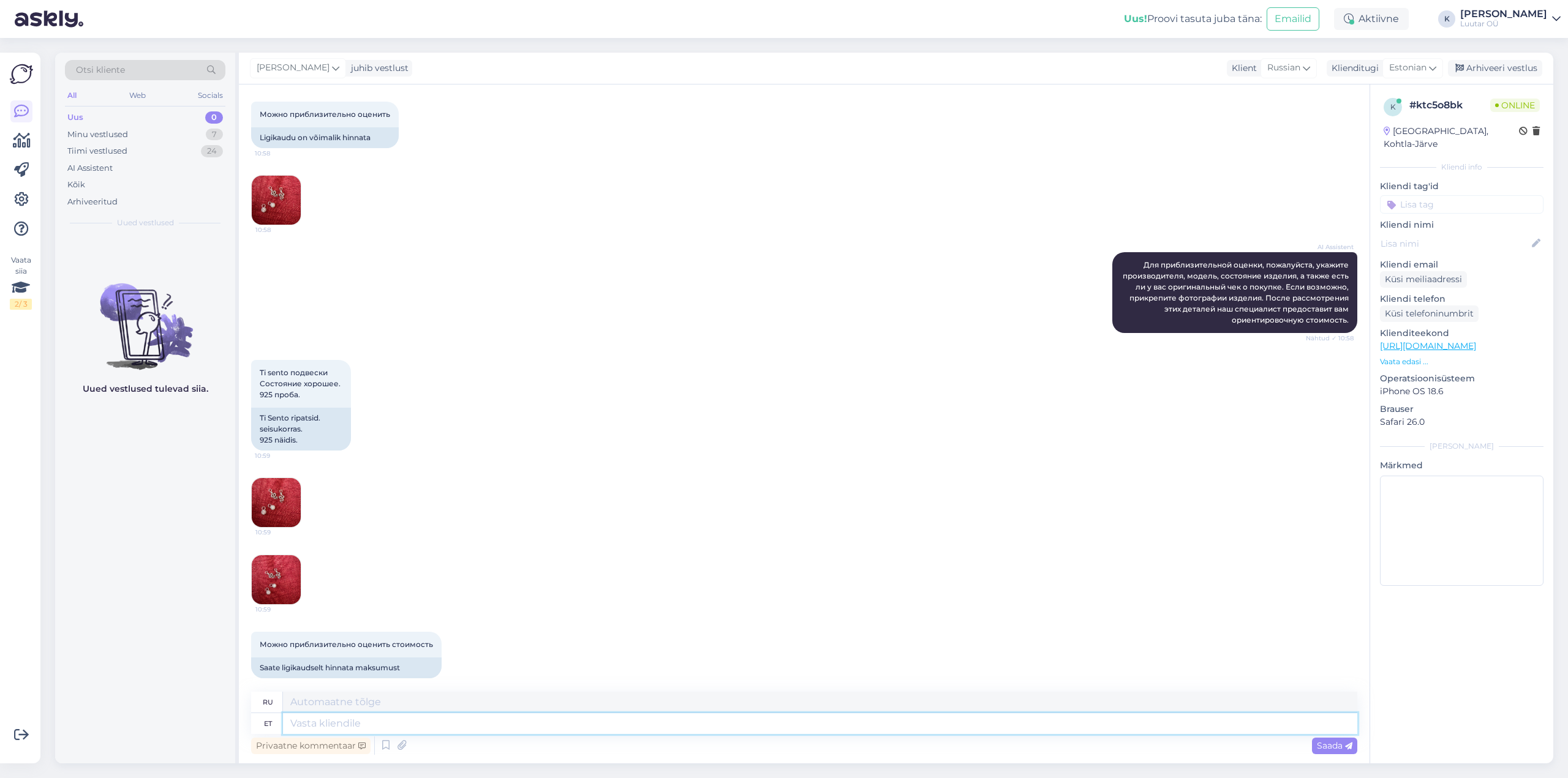
click at [561, 726] on textarea at bounding box center [820, 724] width 1074 height 21
type textarea "Tervist!"
type textarea "Ваше здоровье!"
type textarea "Tervist! Võtame"
type textarea "Ура! Давайте возьмём это!"
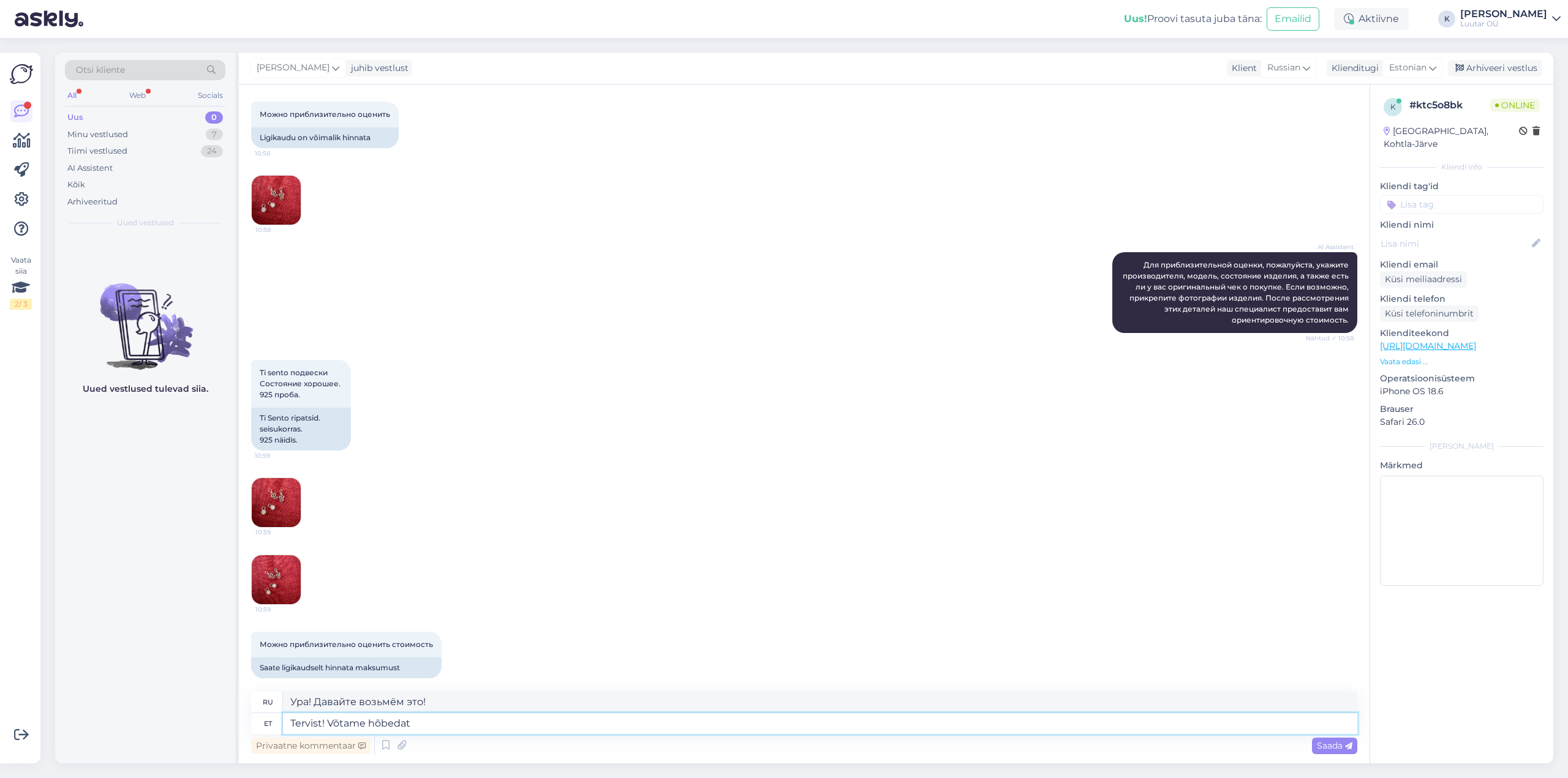
type textarea "Tervist! Võtame hõbedat v"
type textarea "Ура! Берём серебро!"
type textarea "Tervist! Võtame hõbedat vastu"
type textarea "Спасибо! Мы принимаем серебро."
type textarea "Tervist! Võtame hõbedat vastu grammihinna"
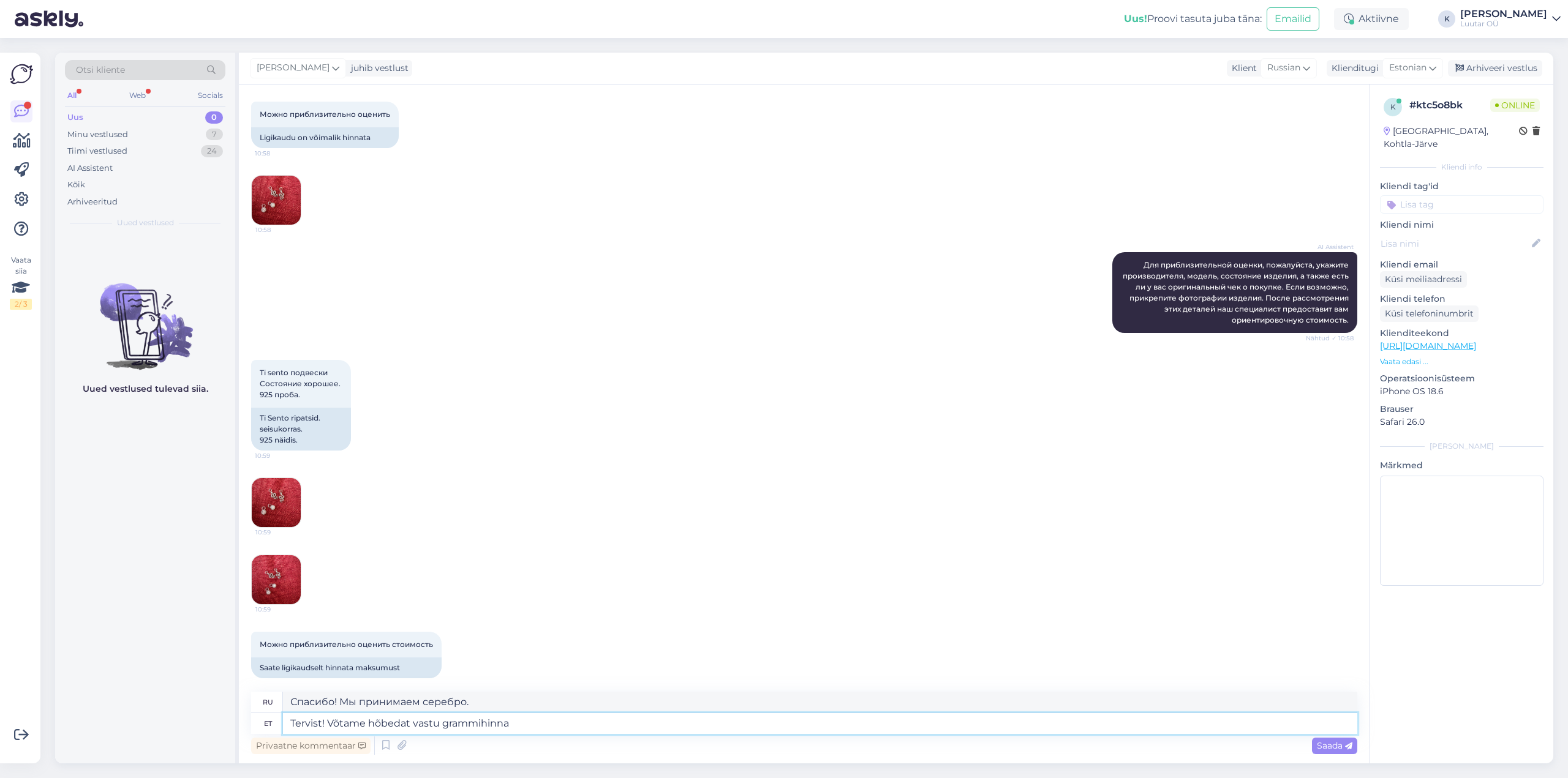
type textarea "Здравствуйте! Мы принимаем серебро по цене за грамм."
type textarea "Tervist! Võtame hõbedat vastu grammihinna alusel. [GEOGRAPHIC_DATA]"
type textarea "Здравствуйте! Мы принимаем серебро по цене за грамм. [GEOGRAPHIC_DATA]"
type textarea "Tervist! Võtame hõbedat vastu grammihinna alusel. Hõbeda hind o"
type textarea "Здравствуйте! Мы принимаем серебро по цене за грамм. Цена на серебро."
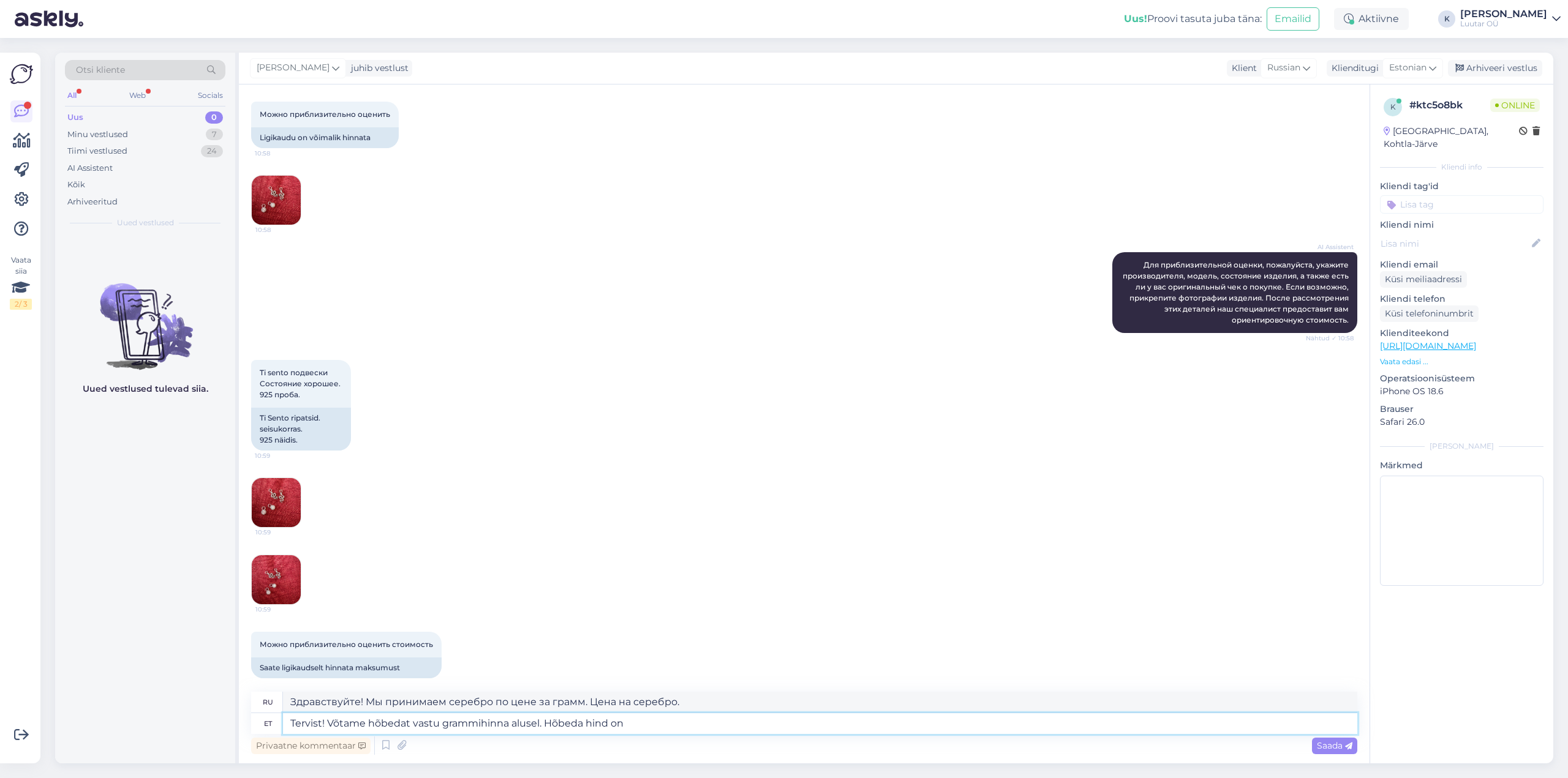
type textarea "Tervist! Võtame hõbedat vastu grammihinna alusel. Hõbeda hind on"
type textarea "Здравствуйте! Мы принимаем серебро по цене за грамм. Цена серебра составляет"
type textarea "Tervist! Võtame hõbedat vastu grammihinna alusel. Hõbeda hind on 0,7"
type textarea "Здравствуйте! Мы принимаем серебро по цене за грамм. Цена серебра — 0,7."
type textarea "Tervist! Võtame hõbedat vastu grammihinna alusel. Hõbeda hind on 0,7€/"
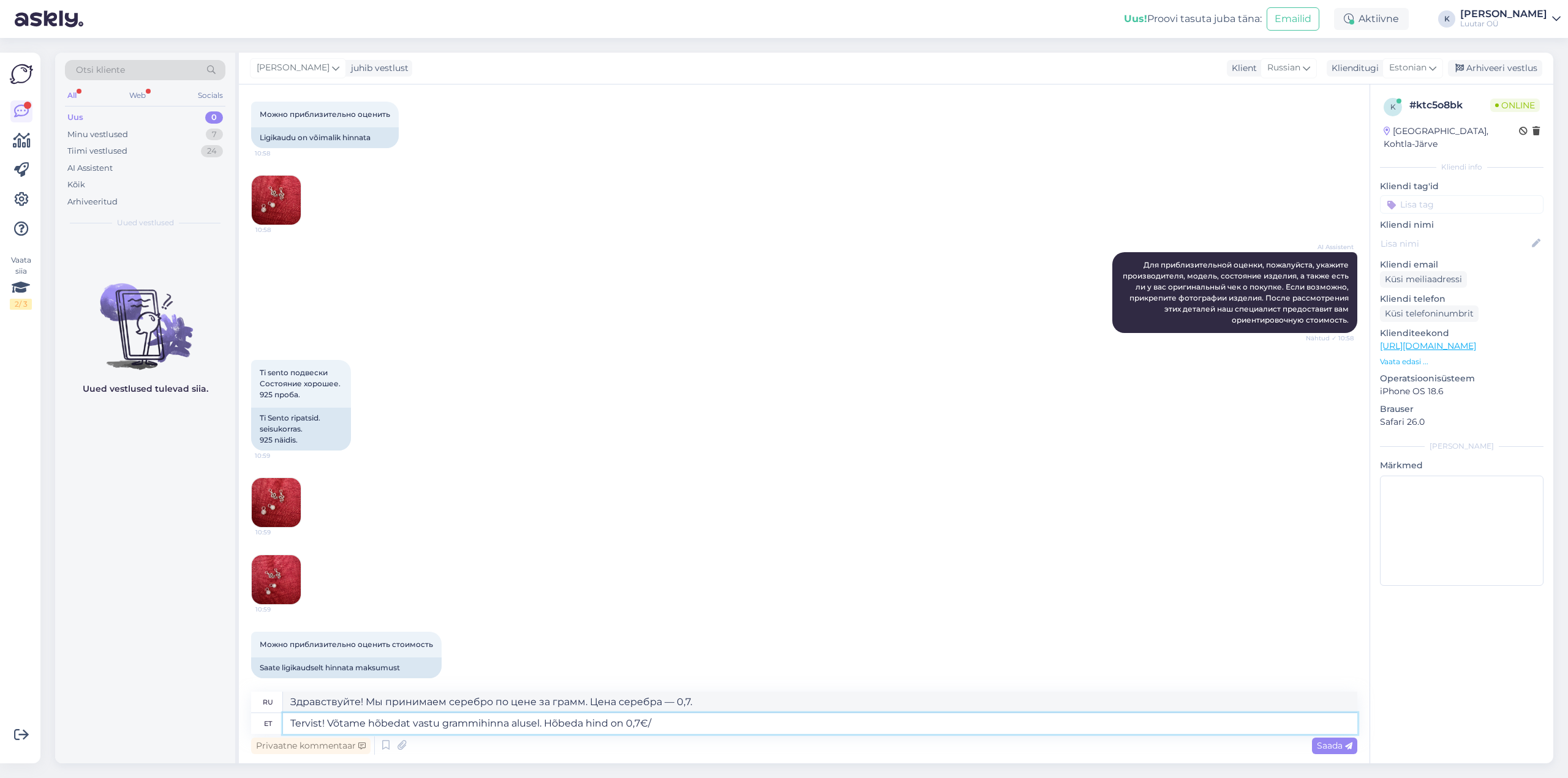
type textarea "Здравствуйте! Мы принимаем серебро по цене за грамм. Цена серебра — 0,7 евро."
type textarea "Tervist! Võtame hõbedat vastu grammihinna alusel. Hõbeda hind on 0,7€/g"
type textarea "Здравствуйте! Мы принимаем серебро по цене за грамм. Цена серебра — 0,7 евро/гр…"
type textarea "Tervist! Võtame hõbedat vastu grammihinna alusel. Hõbeda hind on 0,7€/g"
click at [1344, 753] on div "Saada" at bounding box center [1334, 746] width 45 height 17
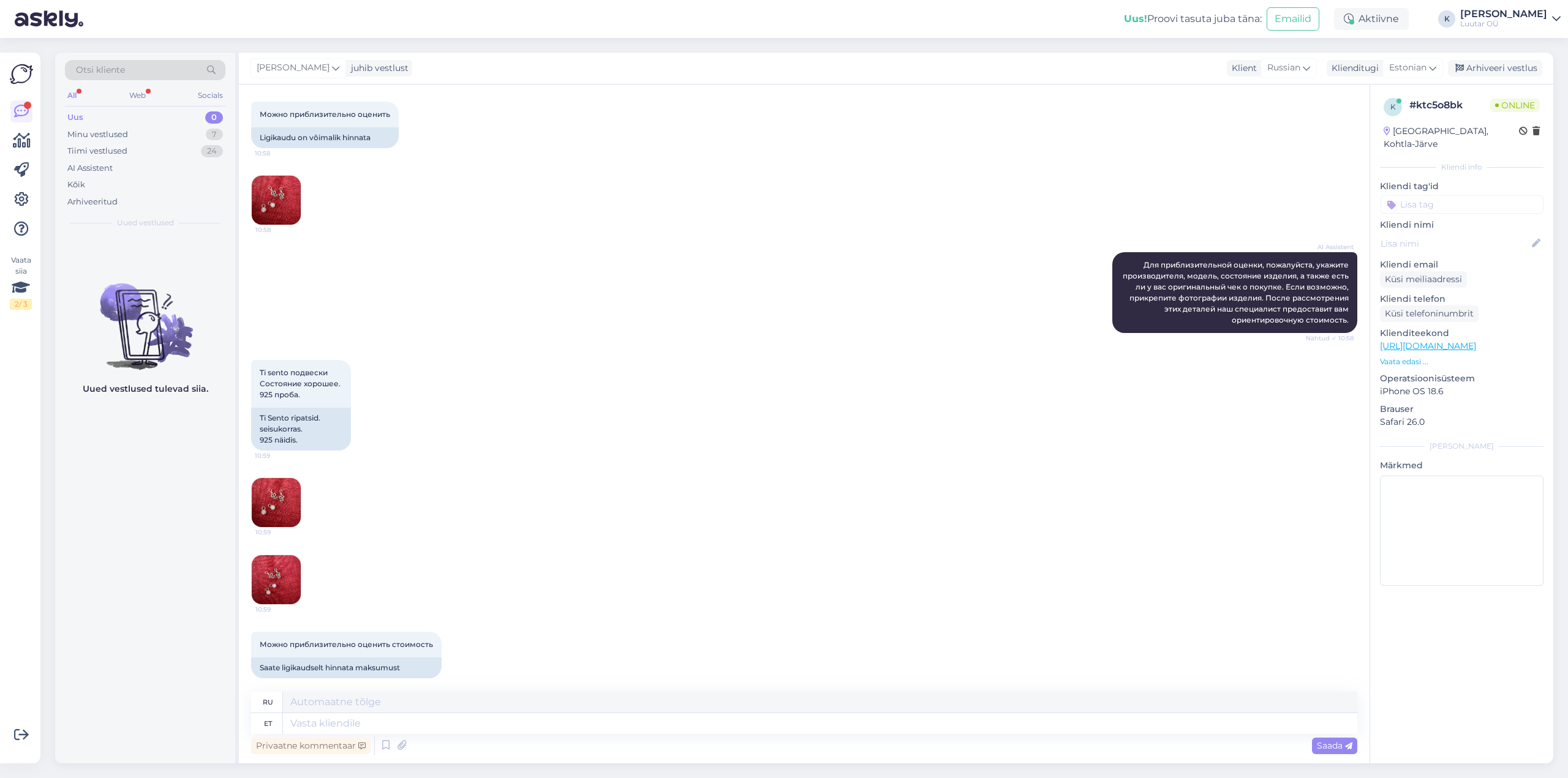
scroll to position [403, 0]
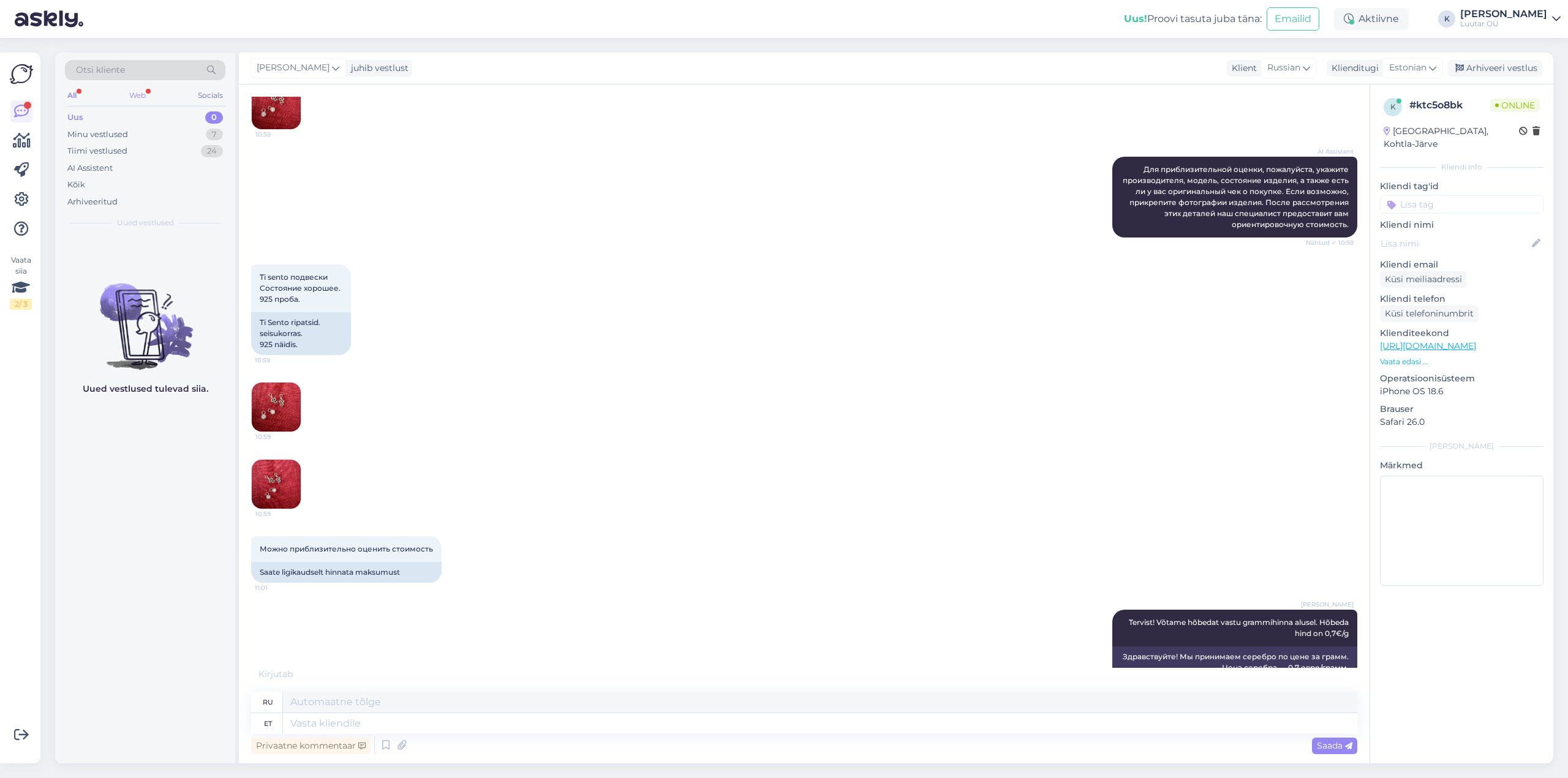
click at [133, 92] on div "Web" at bounding box center [137, 96] width 22 height 16
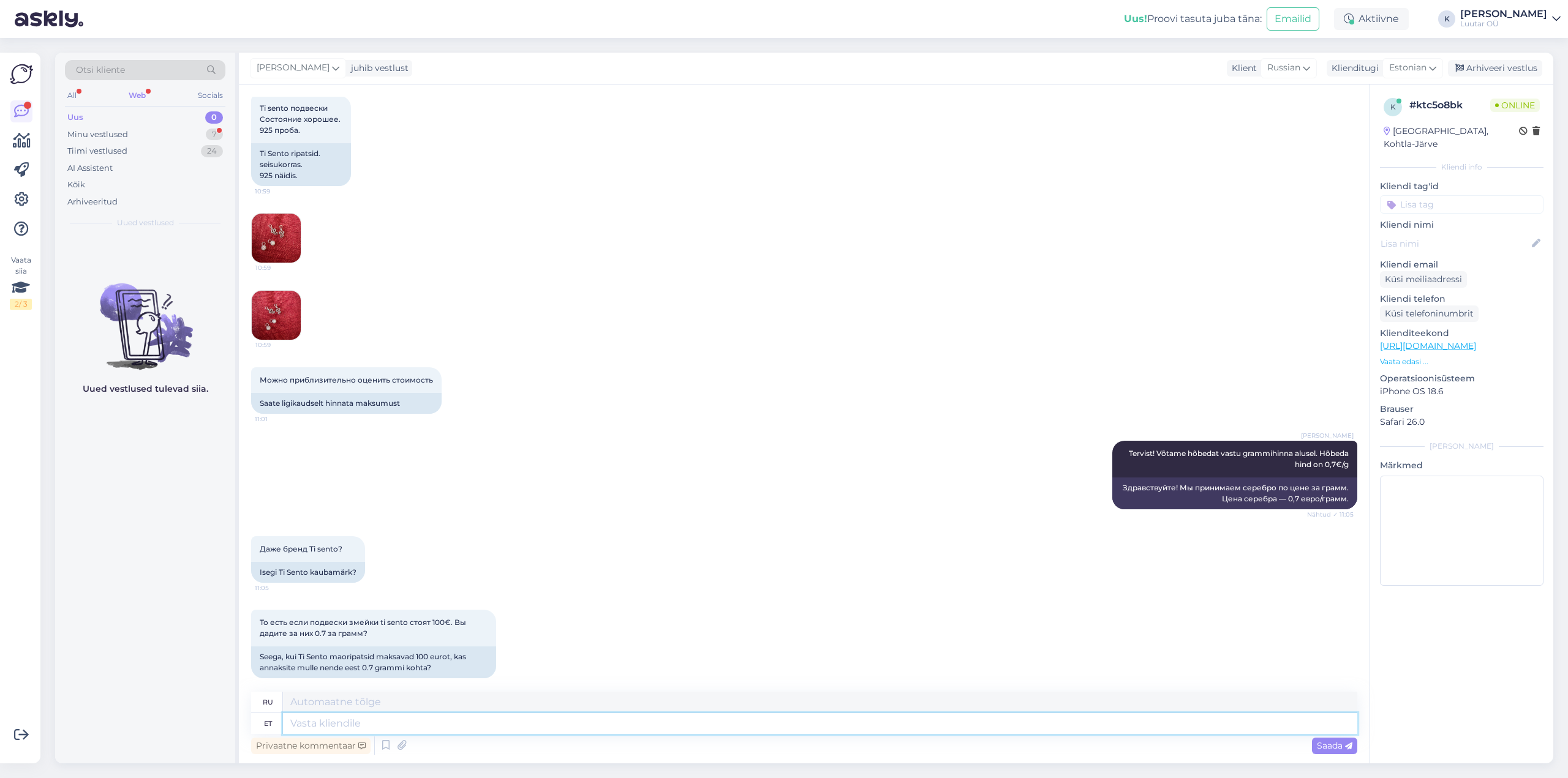
click at [323, 725] on textarea at bounding box center [820, 724] width 1074 height 21
type textarea "kui"
type textarea "если"
type textarea "kui pole"
type textarea "если не"
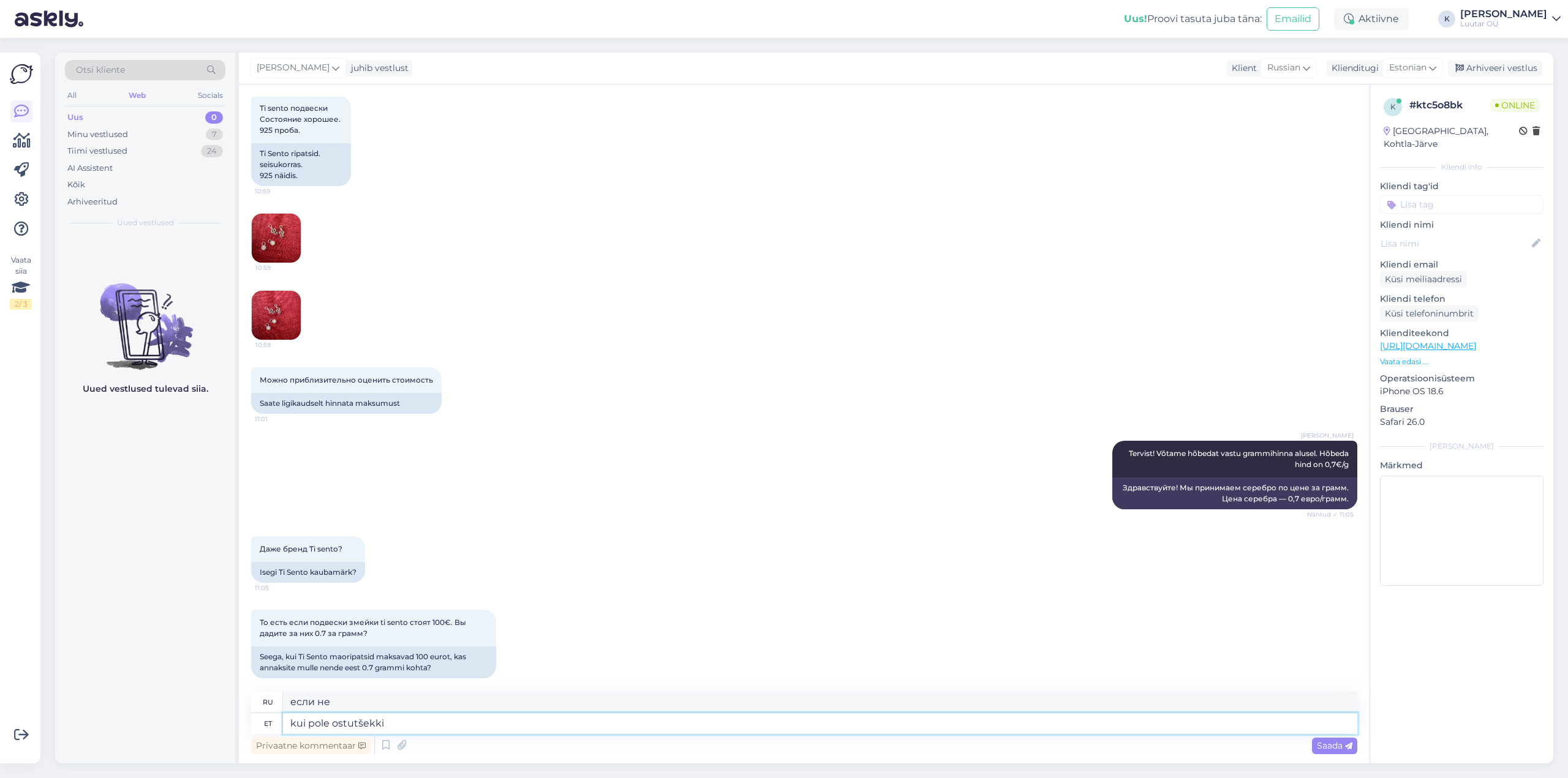
type textarea "kui pole ostutšekki k"
type textarea "если нет чека о покупке"
type textarea "kui pole ostutšekki kaasas"
type textarea "если у вас нет с собой чека"
type textarea "kui pole ostutšekki kaasas siis j"
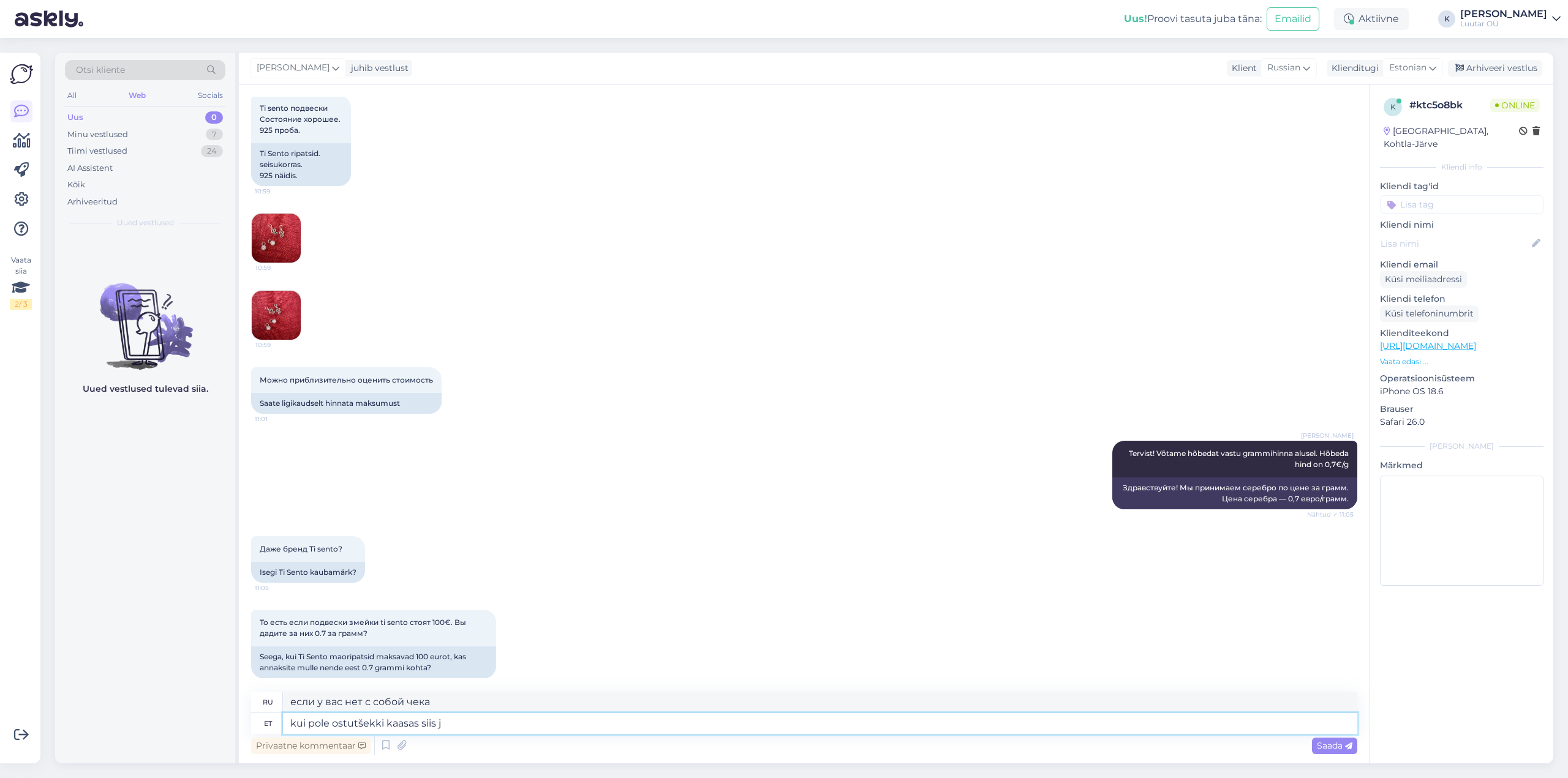
type textarea "если у вас нет квитанции, то"
type textarea "kui pole ostutšekki kaasas siis jah"
type textarea "если у вас нет чека, то да"
type textarea "kui pole ostutšekki kaasas siis jah võtame"
type textarea "Если у вас нет чека, да, мы его примем."
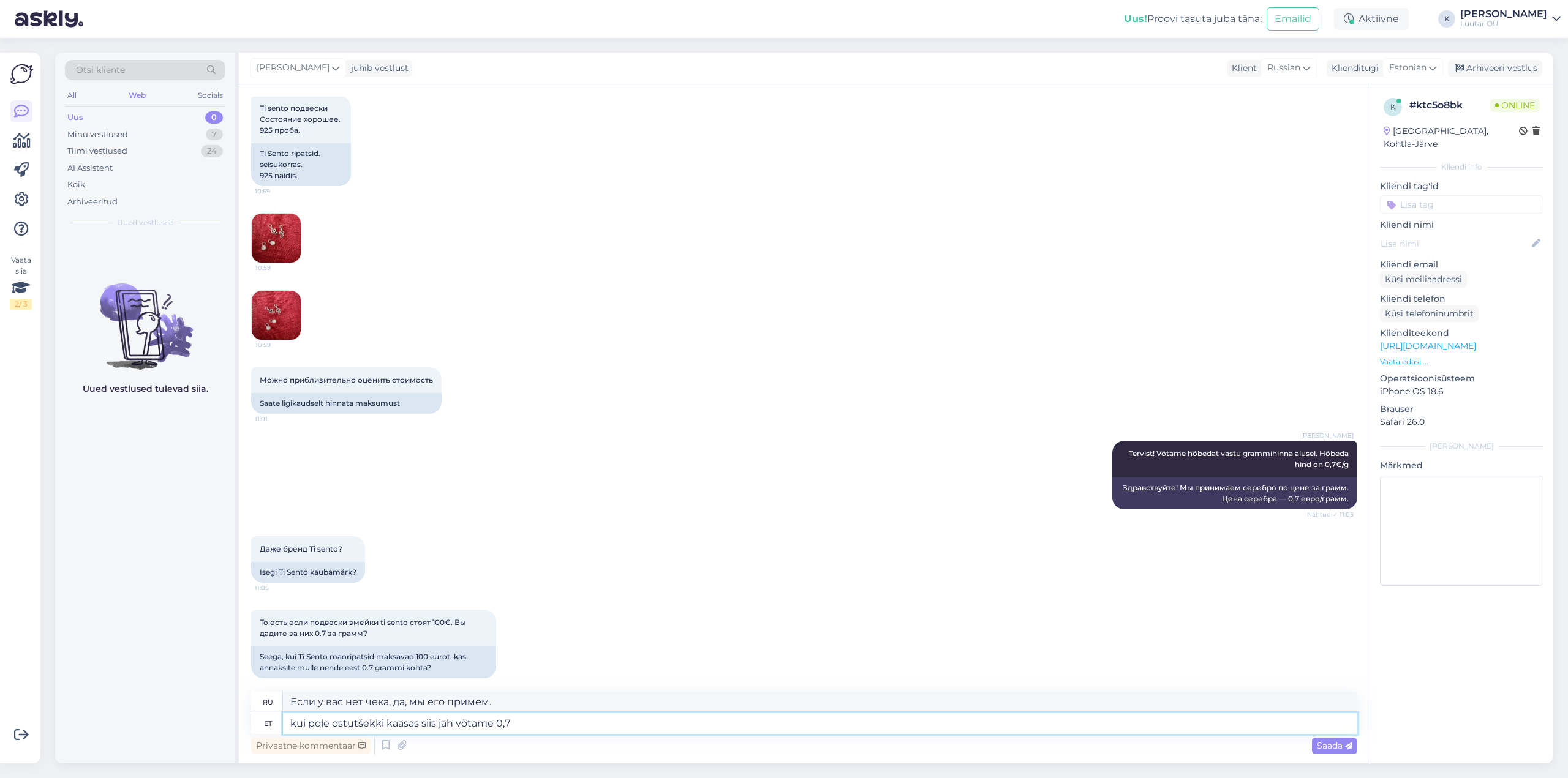
type textarea "kui pole ostutšekki kaasas siis jah võtame 0,7/"
type textarea "Если у вас нет чека, то да, мы возьмем 0,7/"
type textarea "kui pole ostutšekki kaasas siis jah võtame 0,7/g"
type textarea "Если у вас нет чека, то да, мы взимаем 0,7/г."
type textarea "kui pole ostutšekki kaasas siis jah võtame 0,7€/g"
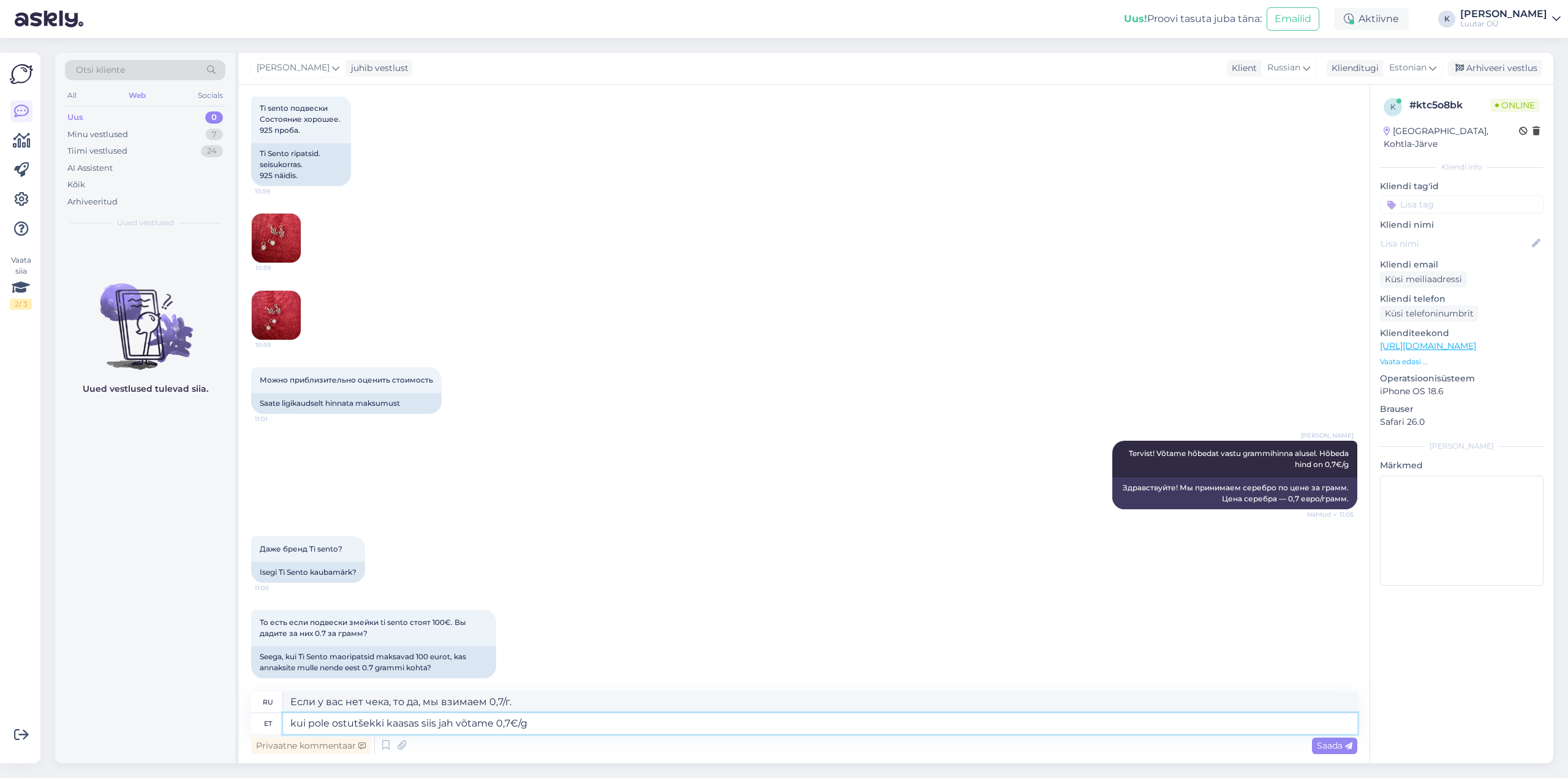
type textarea "Если у вас нет чека о покупке, то да, мы взимаем 0,7 евро/г."
click at [558, 722] on textarea "kui pole ostutšekki kaasas siis jah võtame 0,7€/g" at bounding box center [820, 724] width 1074 height 21
type textarea "kui pole ostutšekki kaasas siis jah võtame 0,7€/g ainult"
type textarea "Если у вас нет чека о покупке, то да, мы взимаем только 0,7 евро/г."
type textarea "kui pole ostutšekki kaasas siis jah võtame 0,7€/g ainult vastu n"
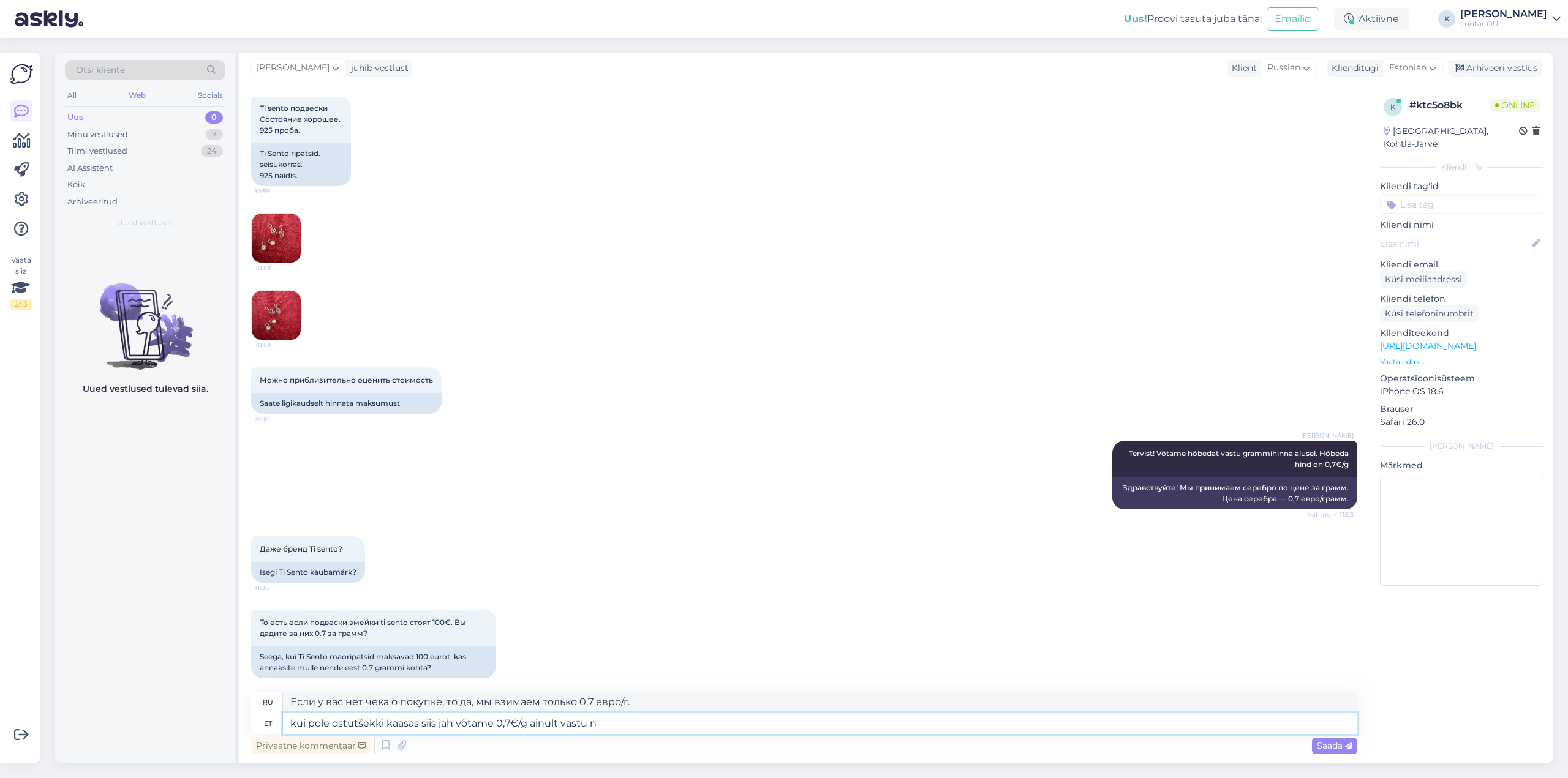
type textarea "Если у вас нет чека о покупке, то да, мы принимаем только 0,7 евро/г."
type textarea "kui pole ostutšekki kaasas siis jah võtame 0,7€/g ainult vastu neid"
click at [1335, 745] on span "Saada" at bounding box center [1334, 746] width 35 height 11
